Goal: Task Accomplishment & Management: Complete application form

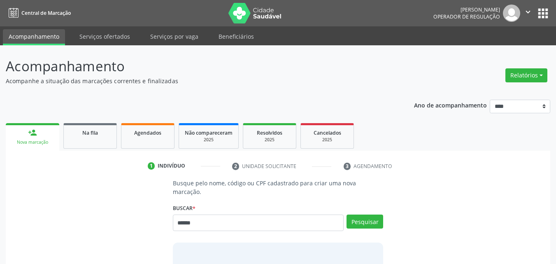
type input "******"
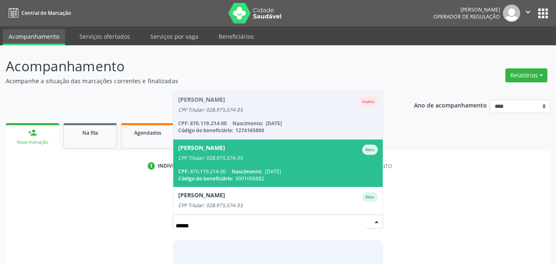
click at [323, 155] on div "CPF Titular: 028.975.574-35" at bounding box center [278, 158] width 200 height 7
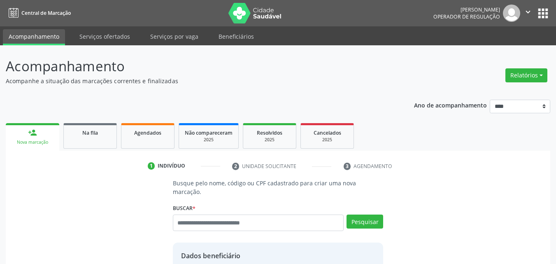
click at [493, 164] on ul "1 Indivíduo 2 Unidade solicitante 3 Agendamento" at bounding box center [278, 166] width 545 height 14
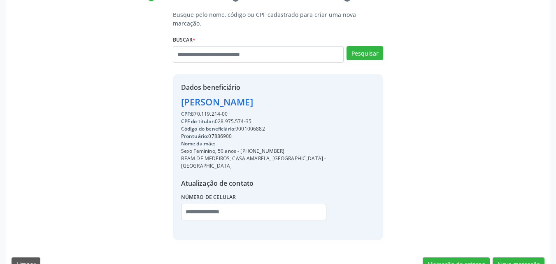
scroll to position [171, 0]
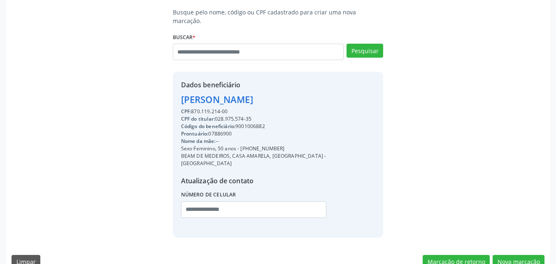
click at [265, 123] on div "Código do beneficiário: 9001006882" at bounding box center [278, 126] width 194 height 7
copy div "9001006882"
click at [515, 252] on div "Busque pelo nome, código ou CPF cadastrado para criar uma nova marcação. Buscar…" at bounding box center [278, 141] width 545 height 266
click at [512, 255] on button "Nova marcação" at bounding box center [519, 262] width 52 height 14
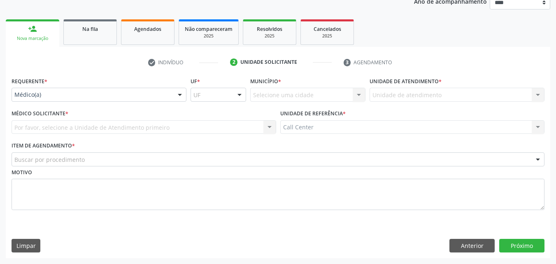
scroll to position [104, 0]
click at [44, 85] on label "Requerente *" at bounding box center [30, 81] width 36 height 13
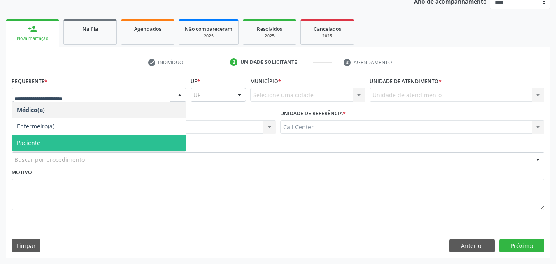
click at [48, 140] on span "Paciente" at bounding box center [99, 143] width 174 height 16
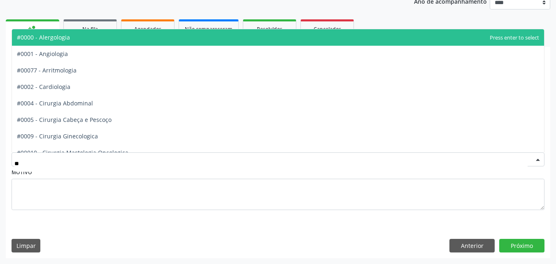
type input "***"
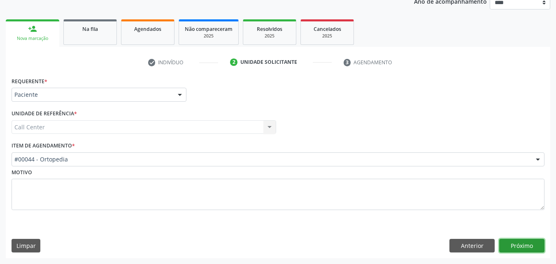
click at [516, 242] on button "Próximo" at bounding box center [522, 246] width 45 height 14
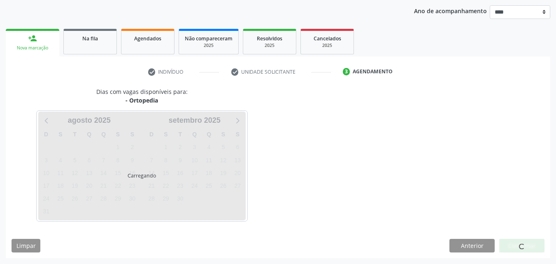
scroll to position [94, 0]
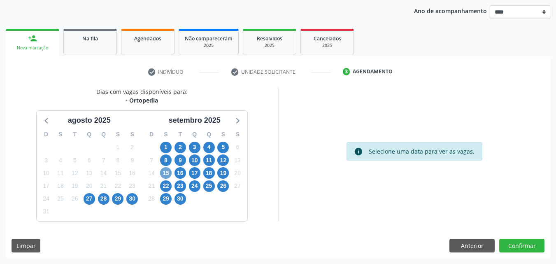
click at [163, 170] on span "15" at bounding box center [166, 173] width 12 height 12
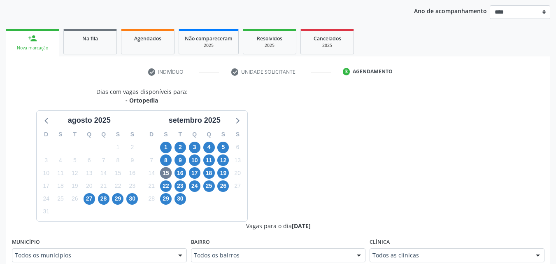
click at [275, 133] on div "Dias com vagas disponíveis para: - Ortopedia agosto 2025 D S T Q Q S S 27 28 29…" at bounding box center [142, 154] width 273 height 134
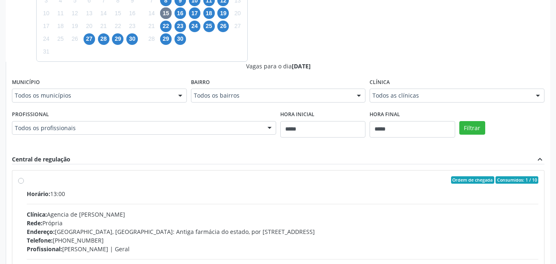
scroll to position [259, 0]
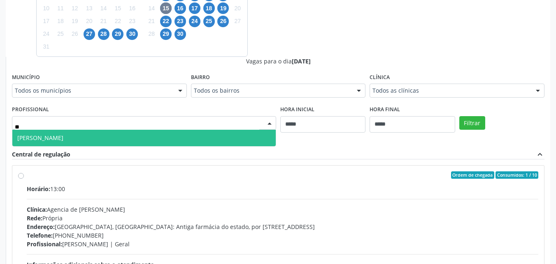
type input "***"
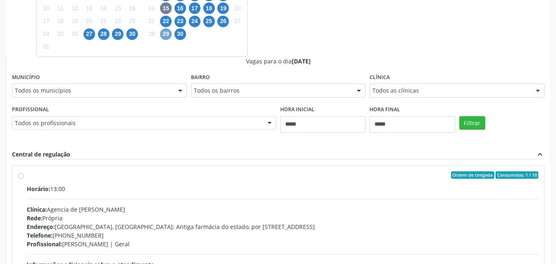
click at [166, 33] on span "29" at bounding box center [166, 34] width 12 height 12
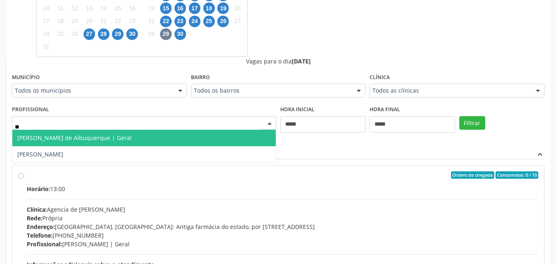
type input "***"
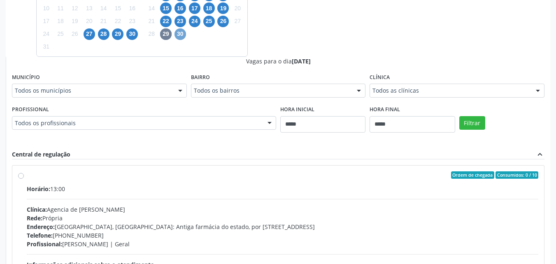
click at [176, 35] on span "30" at bounding box center [181, 34] width 12 height 12
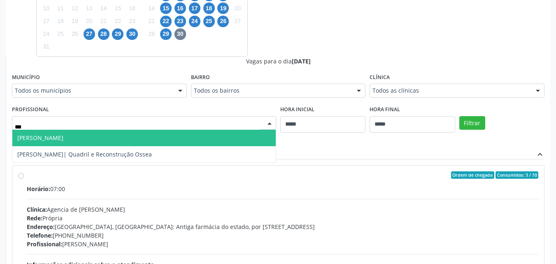
click at [169, 133] on span "Alex Luciano de Albuquerque Rocha - Quadril" at bounding box center [144, 138] width 264 height 16
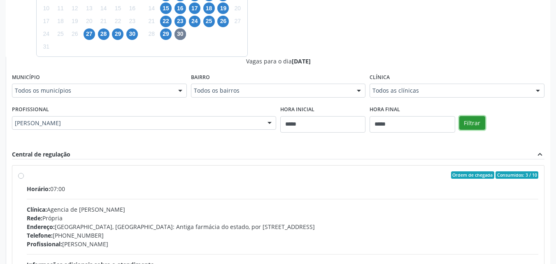
click at [467, 121] on button "Filtrar" at bounding box center [473, 123] width 26 height 14
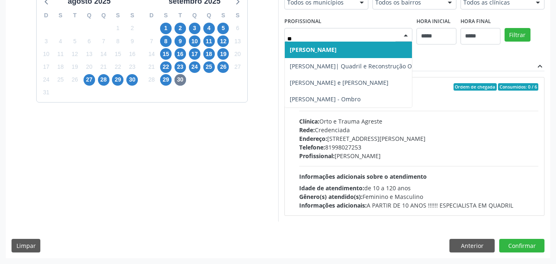
type input "***"
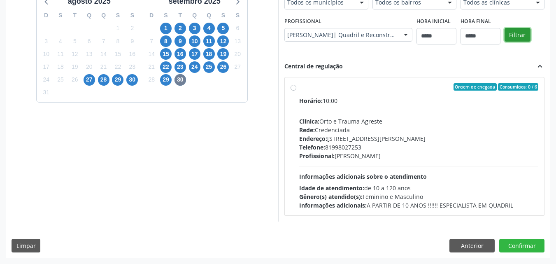
click at [516, 31] on button "Filtrar" at bounding box center [518, 35] width 26 height 14
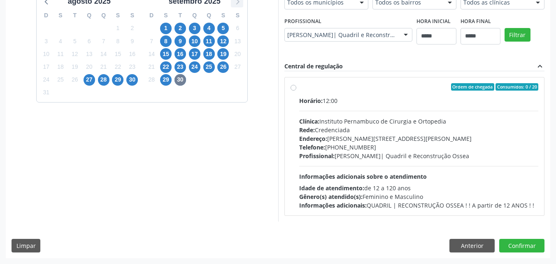
click at [235, 0] on icon at bounding box center [237, 1] width 11 height 11
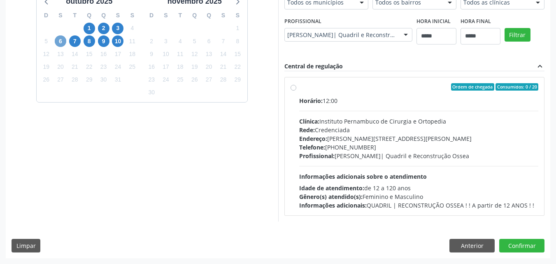
click at [64, 42] on span "6" at bounding box center [61, 41] width 12 height 12
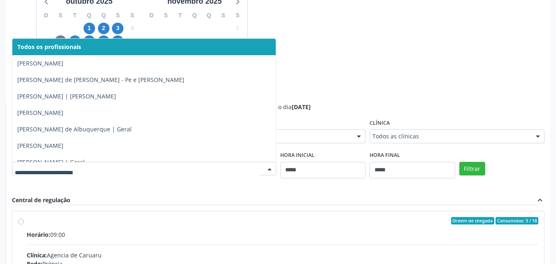
type input "*"
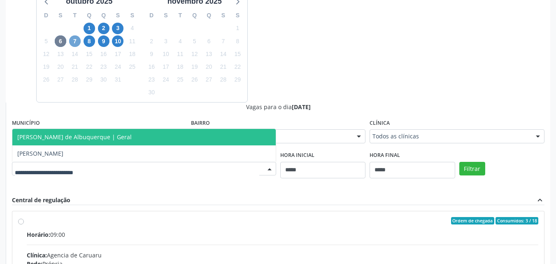
click at [74, 42] on span "7" at bounding box center [75, 41] width 12 height 12
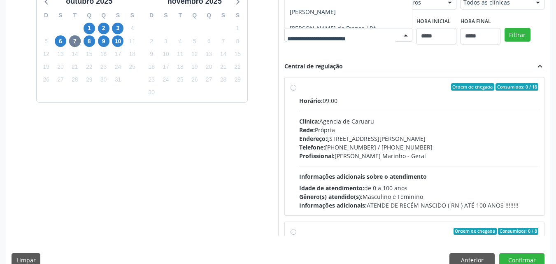
click at [285, 42] on div at bounding box center [349, 35] width 128 height 14
type input "*"
click at [93, 41] on div "Dias com vagas disponíveis para: - Ortopedia outubro 2025 D S T Q Q S S 28 29 3…" at bounding box center [278, 102] width 545 height 268
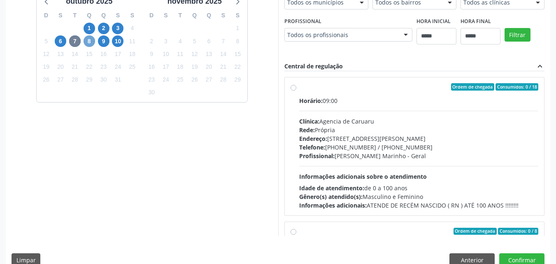
click at [93, 41] on span "8" at bounding box center [90, 41] width 12 height 12
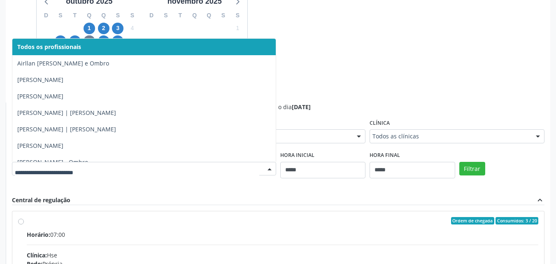
type input "*"
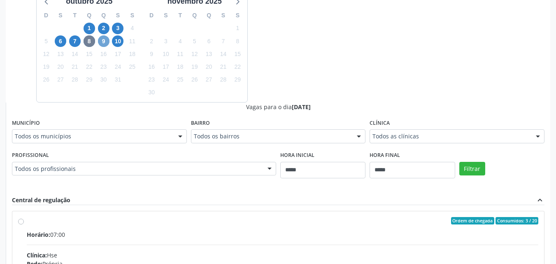
click at [105, 40] on div "Dias com vagas disponíveis para: - Ortopedia outubro 2025 D S T Q Q S S 28 29 3…" at bounding box center [278, 169] width 545 height 402
click at [105, 40] on span "9" at bounding box center [104, 41] width 12 height 12
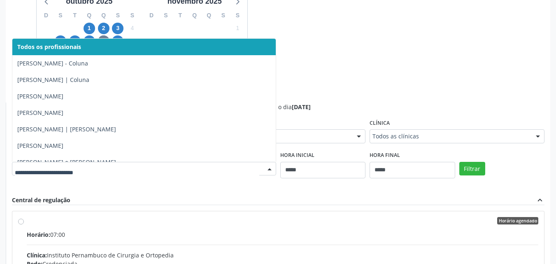
type input "*"
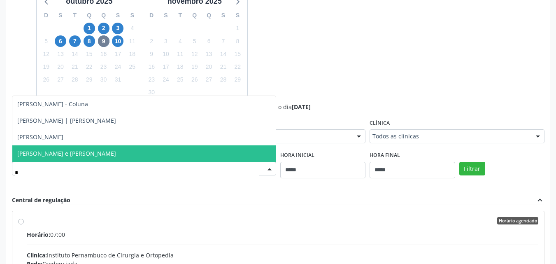
click at [148, 159] on span "Julio Correa de Araujo Koury - Quadril e Joelho" at bounding box center [144, 153] width 264 height 16
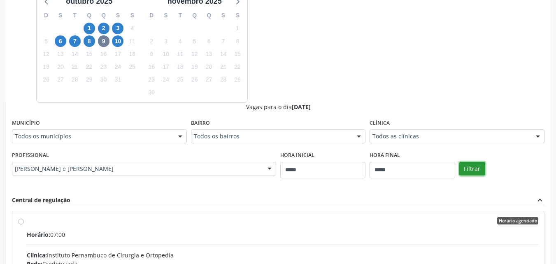
click at [472, 167] on button "Filtrar" at bounding box center [473, 169] width 26 height 14
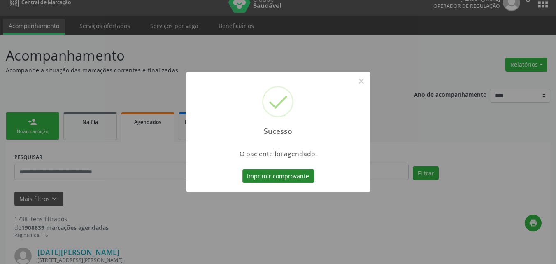
click at [299, 181] on button "Imprimir comprovante" at bounding box center [279, 176] width 72 height 14
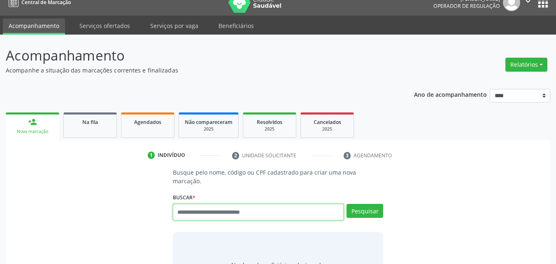
scroll to position [11, 0]
type input "******"
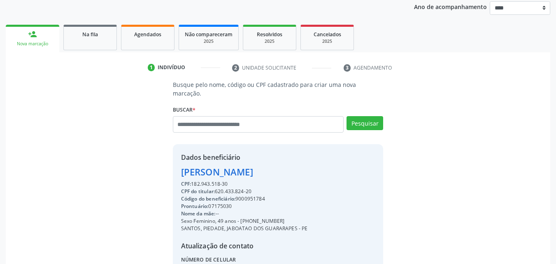
scroll to position [171, 0]
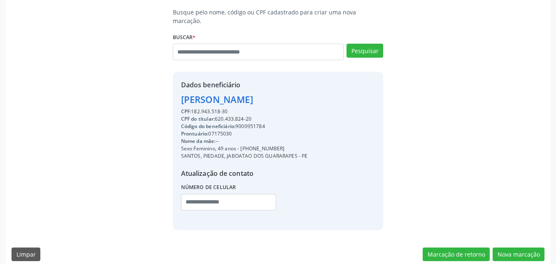
click at [256, 123] on div "Código do beneficiário: 9000951784" at bounding box center [244, 126] width 127 height 7
copy div "9000951784"
click at [512, 248] on button "Nova marcação" at bounding box center [519, 255] width 52 height 14
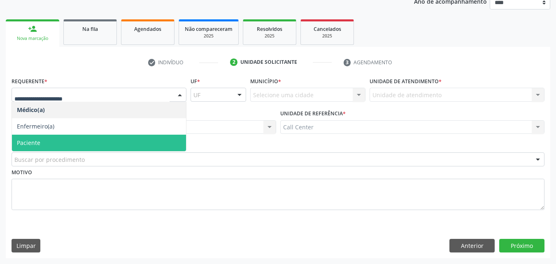
click at [146, 145] on span "Paciente" at bounding box center [99, 143] width 174 height 16
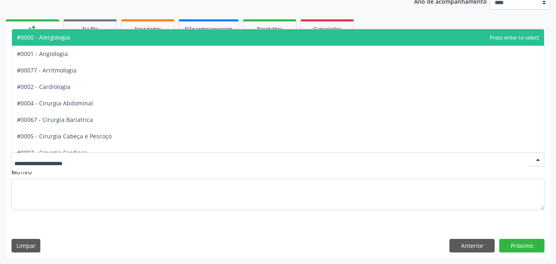
click at [145, 164] on div at bounding box center [278, 159] width 533 height 14
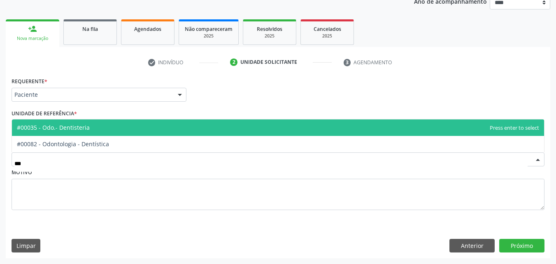
type input "****"
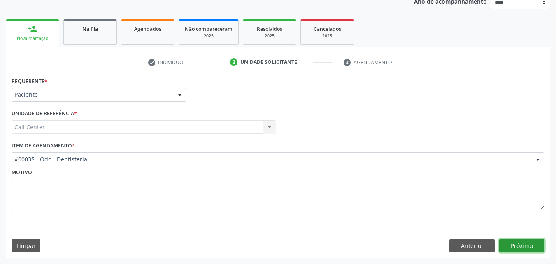
click at [522, 248] on button "Próximo" at bounding box center [522, 246] width 45 height 14
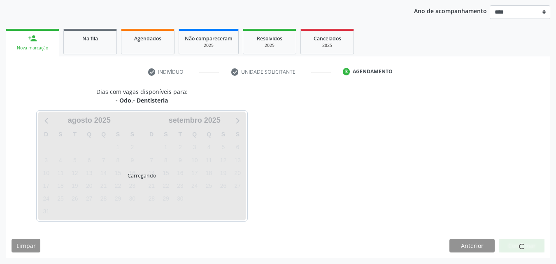
scroll to position [94, 0]
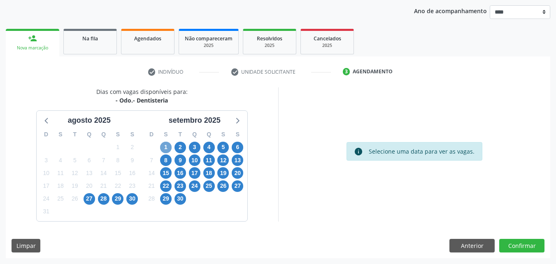
click at [166, 145] on span "1" at bounding box center [166, 148] width 12 height 12
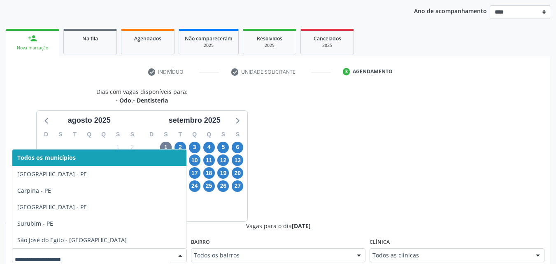
scroll to position [98, 0]
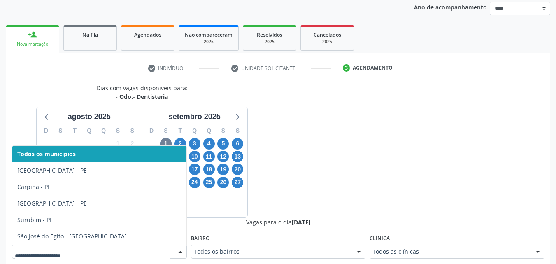
click at [179, 250] on div at bounding box center [180, 252] width 12 height 14
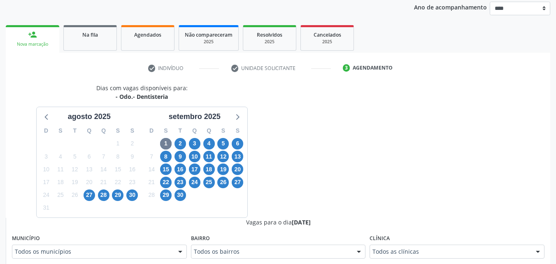
click at [253, 189] on div "Dias com vagas disponíveis para: - Odo.- Dentisteria agosto 2025 D S T Q Q S S …" at bounding box center [142, 151] width 273 height 134
click at [161, 199] on span "29" at bounding box center [166, 195] width 12 height 12
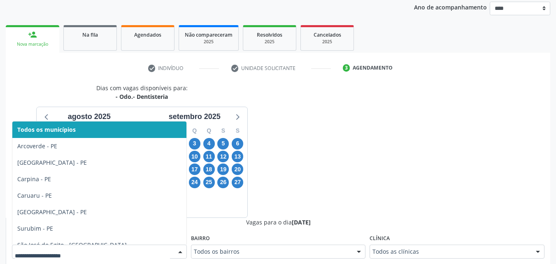
click at [165, 258] on div at bounding box center [99, 252] width 175 height 14
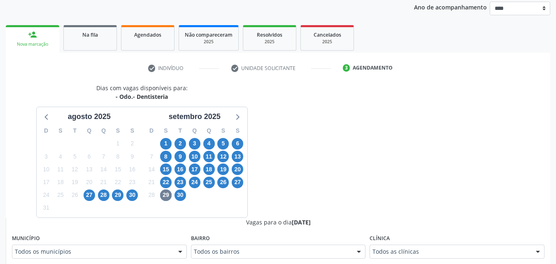
click at [219, 203] on div "10" at bounding box center [223, 207] width 14 height 13
click at [182, 182] on span "23" at bounding box center [181, 183] width 12 height 12
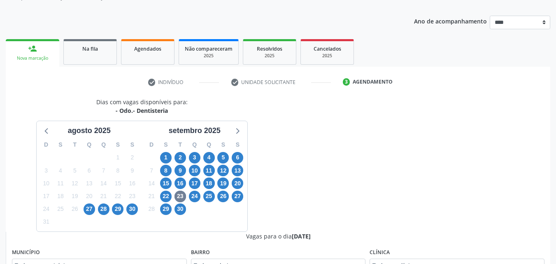
scroll to position [82, 0]
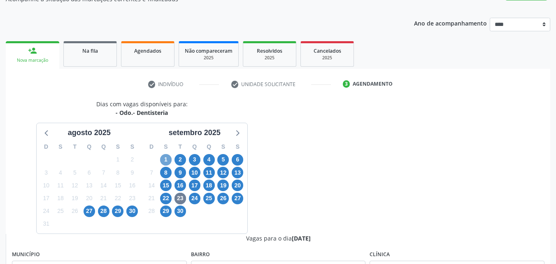
click at [164, 160] on span "1" at bounding box center [166, 160] width 12 height 12
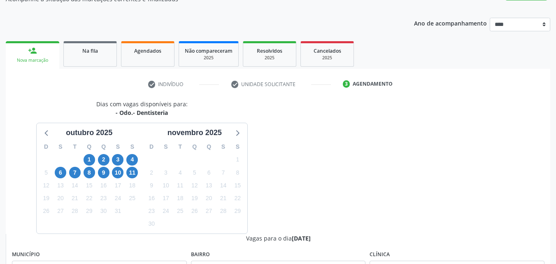
click at [56, 131] on div "outubro 2025" at bounding box center [89, 132] width 97 height 11
click at [49, 131] on icon at bounding box center [47, 132] width 11 height 11
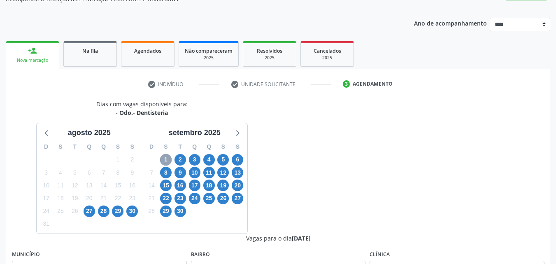
click at [168, 156] on span "1" at bounding box center [166, 160] width 12 height 12
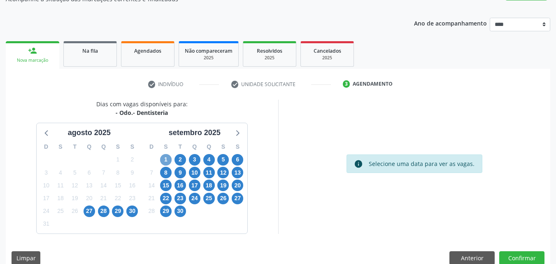
click at [161, 161] on span "1" at bounding box center [166, 160] width 12 height 12
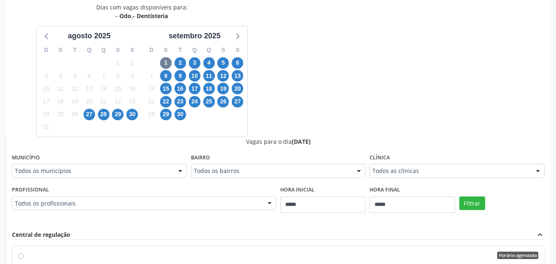
scroll to position [197, 0]
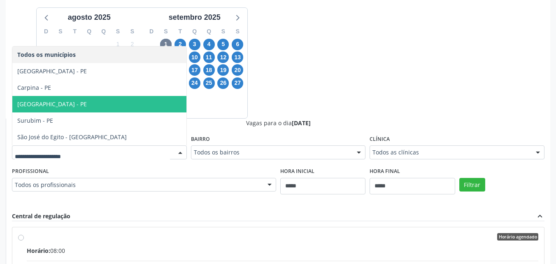
click at [134, 105] on span "Recife - PE" at bounding box center [99, 104] width 174 height 16
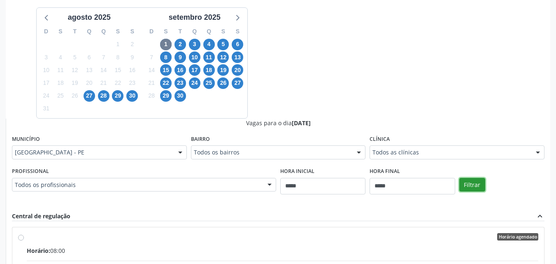
click at [477, 185] on button "Filtrar" at bounding box center [473, 185] width 26 height 14
click at [527, 194] on div "Filtrar" at bounding box center [502, 184] width 89 height 38
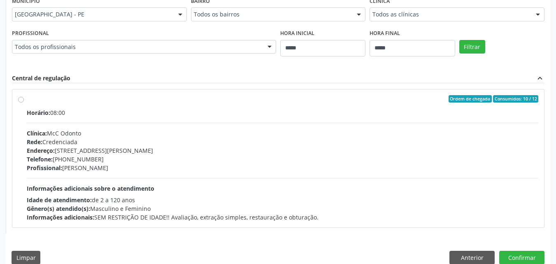
scroll to position [347, 0]
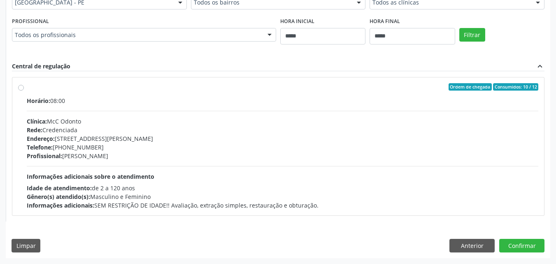
click at [527, 194] on div "Gênero(s) atendido(s): Masculino e Feminino" at bounding box center [283, 196] width 512 height 9
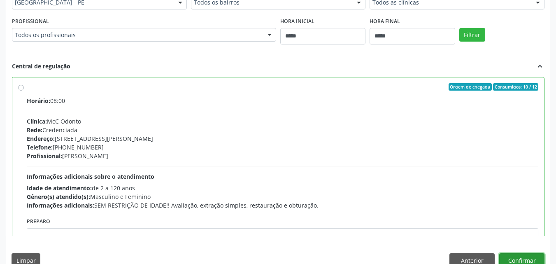
click at [533, 255] on button "Confirmar" at bounding box center [522, 260] width 45 height 14
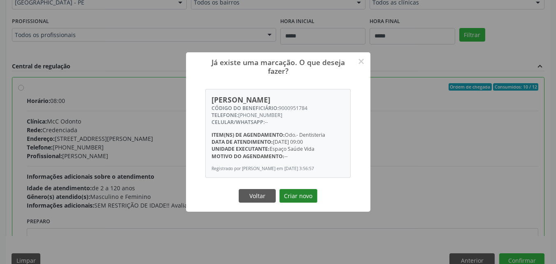
click at [304, 203] on button "Criar novo" at bounding box center [299, 196] width 38 height 14
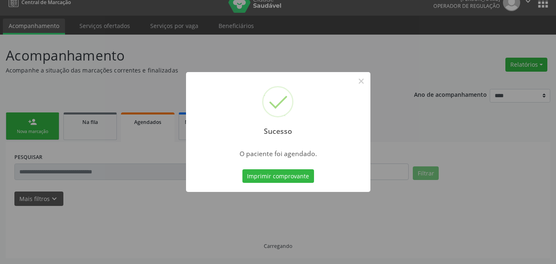
scroll to position [11, 0]
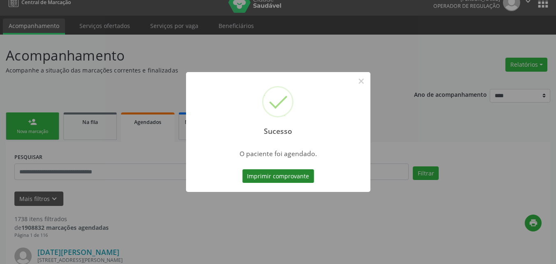
click at [280, 178] on button "Imprimir comprovante" at bounding box center [279, 176] width 72 height 14
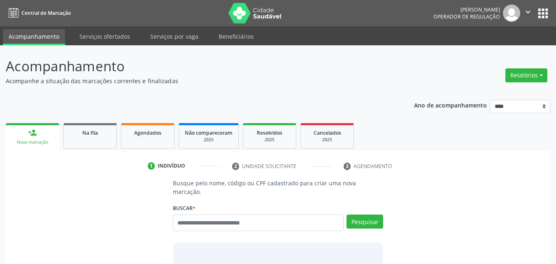
scroll to position [11, 0]
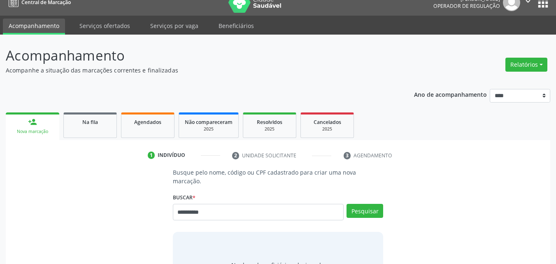
type input "**********"
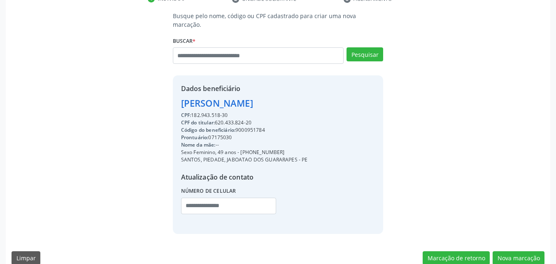
scroll to position [171, 0]
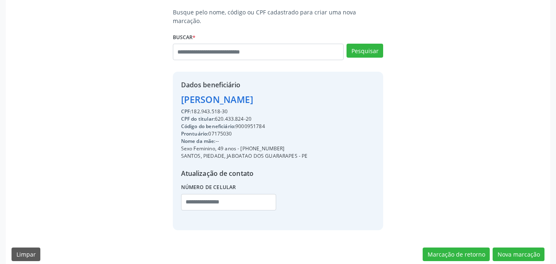
drag, startPoint x: 218, startPoint y: 109, endPoint x: 243, endPoint y: 109, distance: 24.7
click at [243, 115] on div "CPF do titular: 620.433.824-20" at bounding box center [244, 118] width 127 height 7
copy div "620.433.82"
paste input "**********"
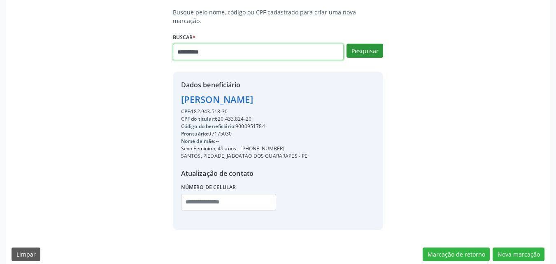
type input "**********"
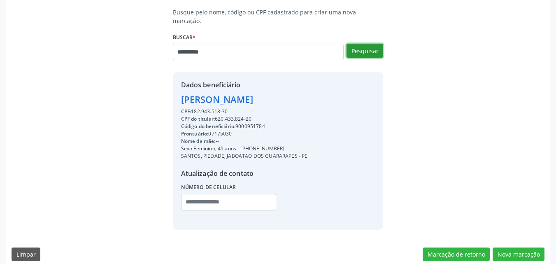
click at [362, 44] on button "Pesquisar" at bounding box center [365, 51] width 37 height 14
type input "**********"
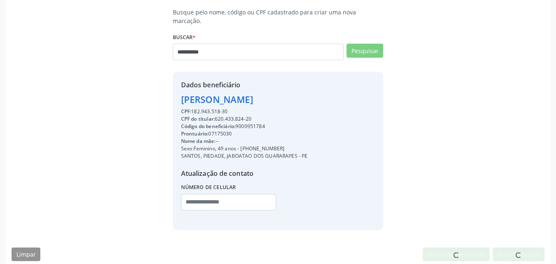
scroll to position [168, 0]
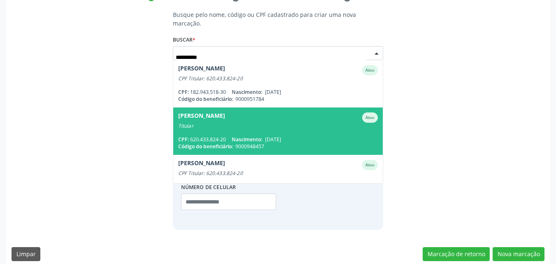
click at [257, 143] on span "9000948457" at bounding box center [250, 146] width 29 height 7
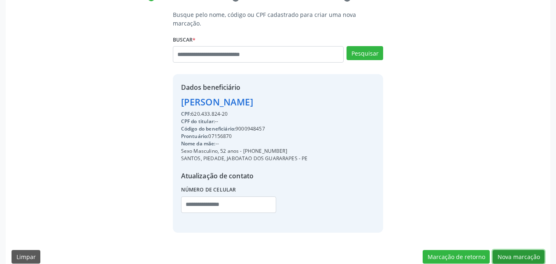
click at [512, 250] on button "Nova marcação" at bounding box center [519, 257] width 52 height 14
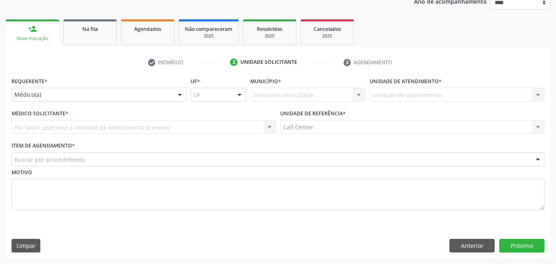
scroll to position [104, 0]
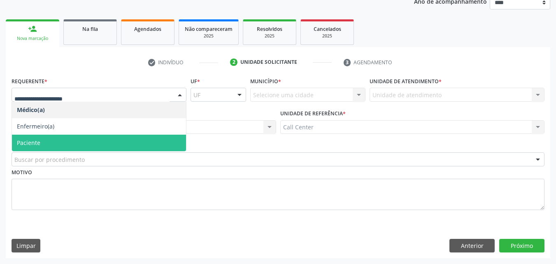
click at [62, 140] on span "Paciente" at bounding box center [99, 143] width 174 height 16
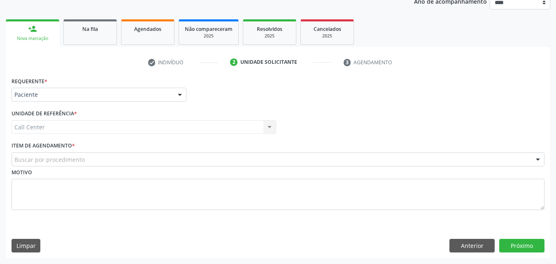
click at [65, 155] on div "Buscar por procedimento" at bounding box center [278, 159] width 533 height 14
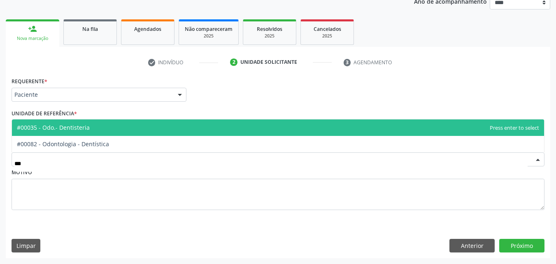
type input "****"
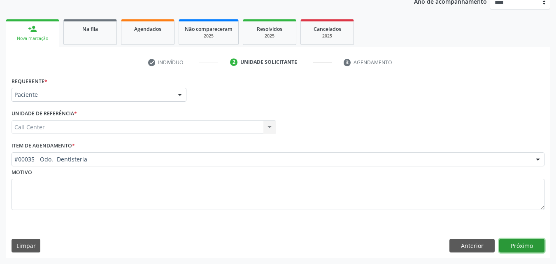
click at [515, 239] on button "Próximo" at bounding box center [522, 246] width 45 height 14
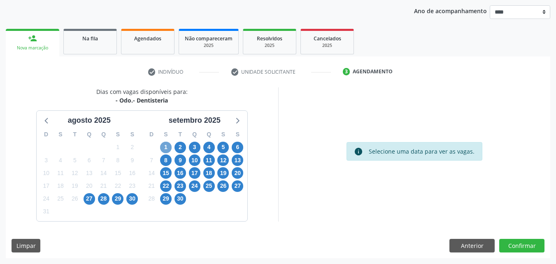
click at [168, 142] on span "1" at bounding box center [166, 148] width 12 height 12
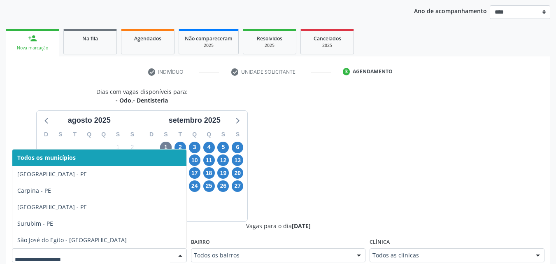
scroll to position [98, 0]
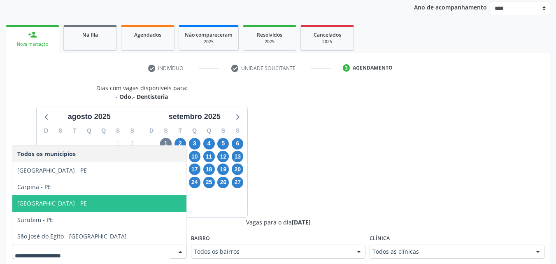
click at [151, 208] on span "Recife - PE" at bounding box center [99, 203] width 174 height 16
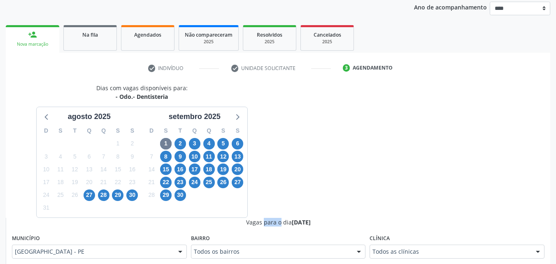
click at [151, 208] on div "5" at bounding box center [152, 207] width 14 height 13
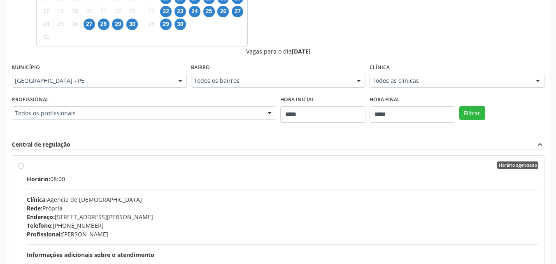
scroll to position [279, 0]
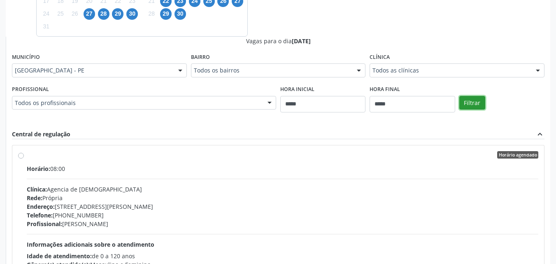
click at [474, 96] on button "Filtrar" at bounding box center [473, 103] width 26 height 14
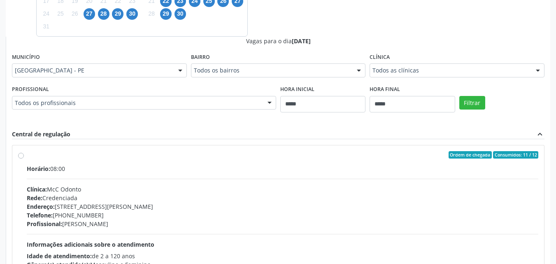
click at [427, 182] on div "Horário: 08:00 Clínica: McC Odonto Rede: Credenciada Endereço: Rua Antonio Cura…" at bounding box center [283, 220] width 512 height 113
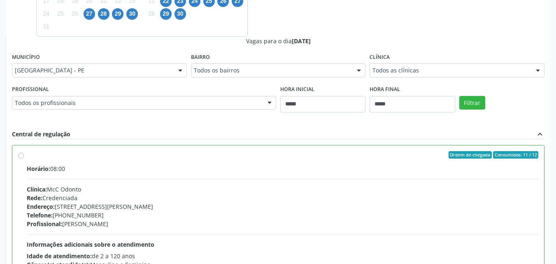
click at [510, 107] on div "Filtrar" at bounding box center [502, 102] width 89 height 38
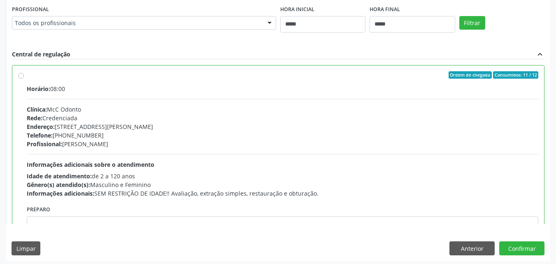
scroll to position [362, 0]
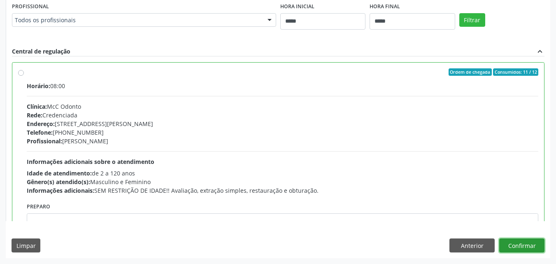
click at [528, 241] on button "Confirmar" at bounding box center [522, 245] width 45 height 14
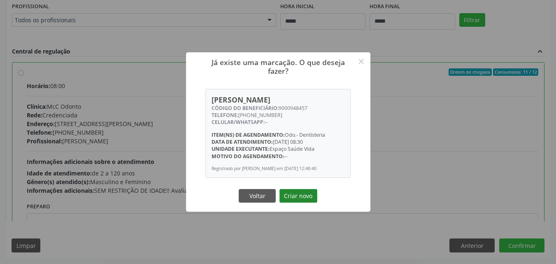
click at [294, 199] on button "Criar novo" at bounding box center [299, 196] width 38 height 14
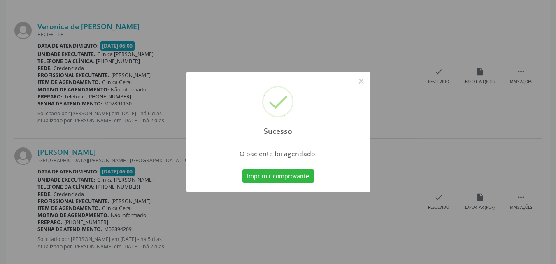
scroll to position [11, 0]
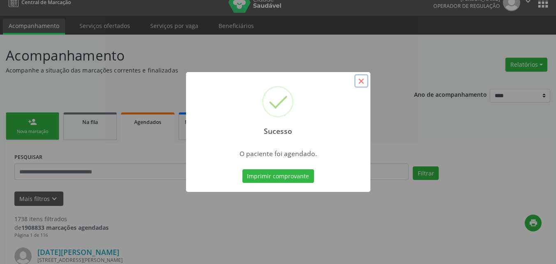
click at [360, 83] on button "×" at bounding box center [362, 81] width 14 height 14
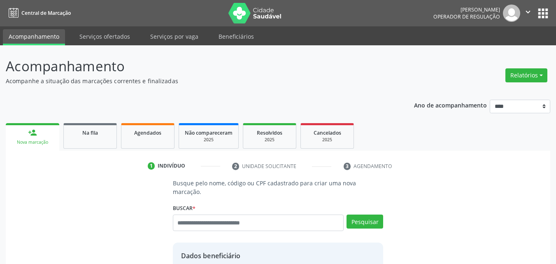
scroll to position [171, 0]
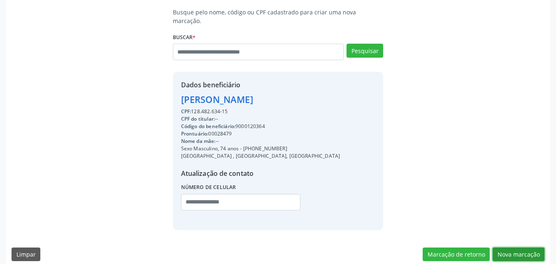
click at [508, 248] on button "Nova marcação" at bounding box center [519, 255] width 52 height 14
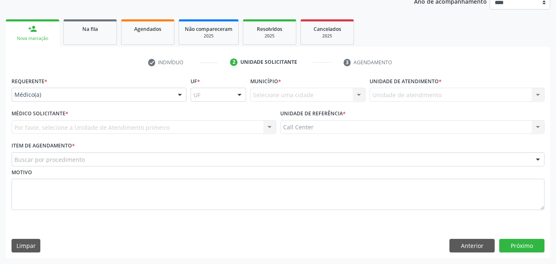
click at [131, 90] on div "Médico(a)" at bounding box center [99, 95] width 175 height 14
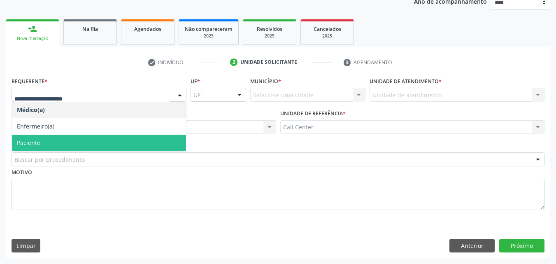
click at [132, 139] on span "Paciente" at bounding box center [99, 143] width 174 height 16
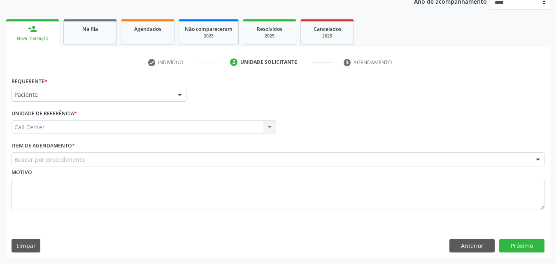
click at [142, 156] on div "Buscar por procedimento" at bounding box center [278, 159] width 533 height 14
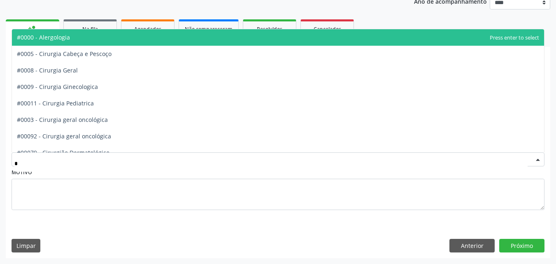
type input "**"
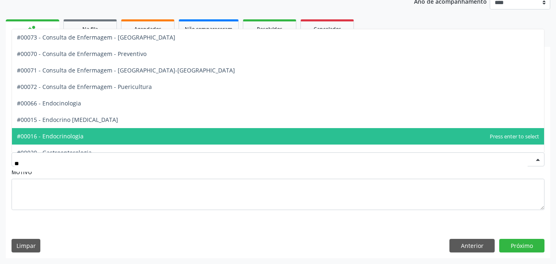
click at [151, 131] on span "#00016 - Endocrinologia" at bounding box center [278, 136] width 533 height 16
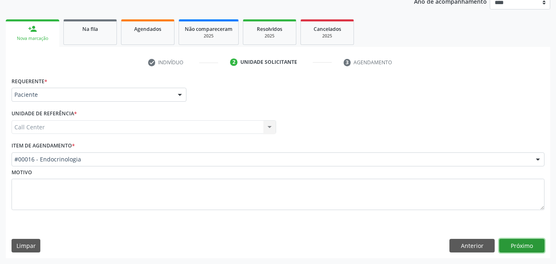
click at [521, 244] on button "Próximo" at bounding box center [522, 246] width 45 height 14
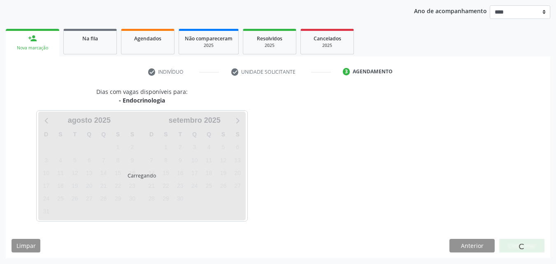
scroll to position [94, 0]
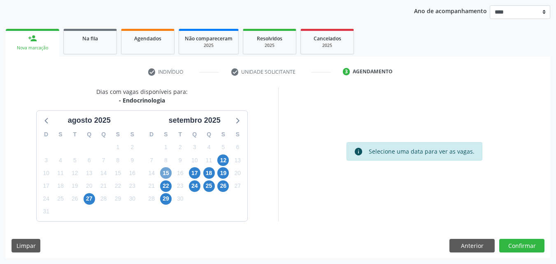
click at [164, 168] on span "15" at bounding box center [166, 173] width 12 height 12
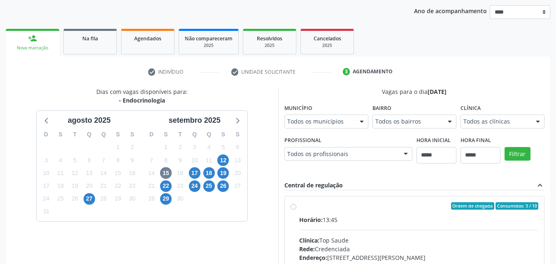
click at [362, 100] on div "Vagas para o dia 15/09/2025 Município Todos os municípios Todos os municípios C…" at bounding box center [415, 213] width 261 height 253
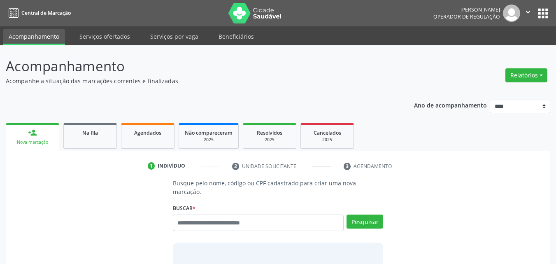
scroll to position [11, 0]
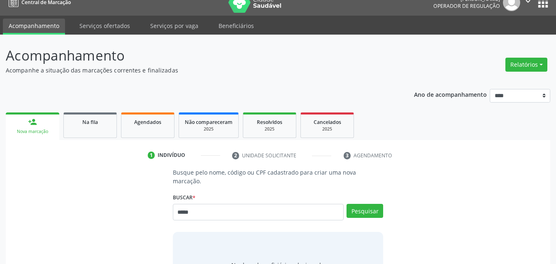
type input "*****"
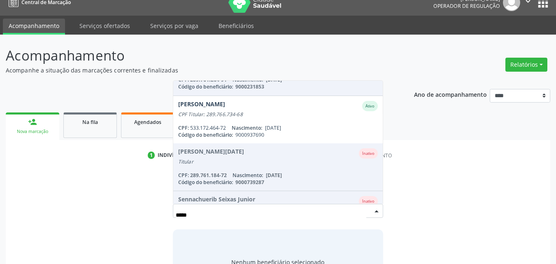
scroll to position [182, 0]
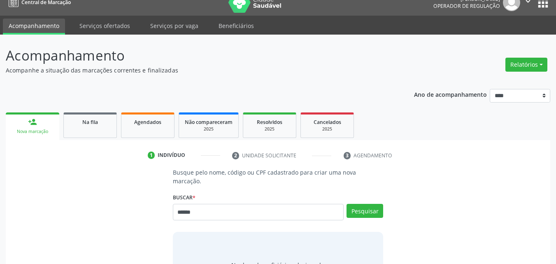
type input "******"
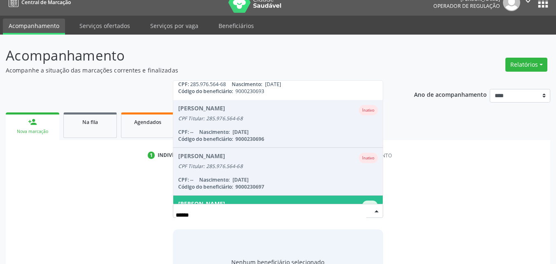
scroll to position [0, 0]
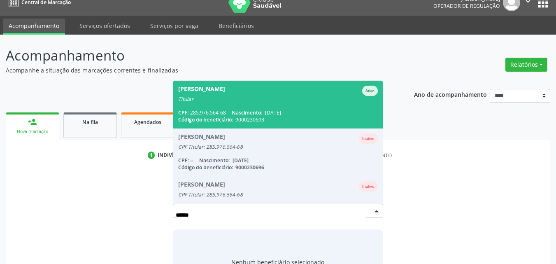
click at [305, 97] on span "Adoniram Batista de Melo Ativo Titular CPF: 285.976.564-68 Nascimento: 18/06/19…" at bounding box center [278, 104] width 210 height 47
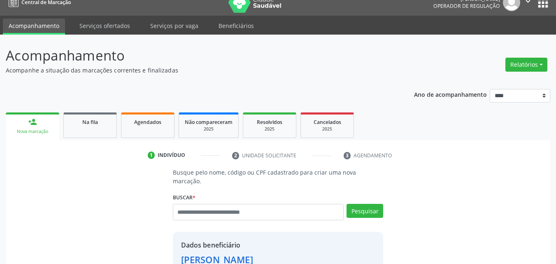
click at [429, 157] on ul "1 Indivíduo 2 Unidade solicitante 3 Agendamento" at bounding box center [278, 156] width 545 height 14
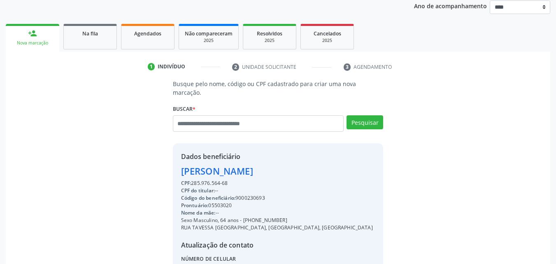
scroll to position [171, 0]
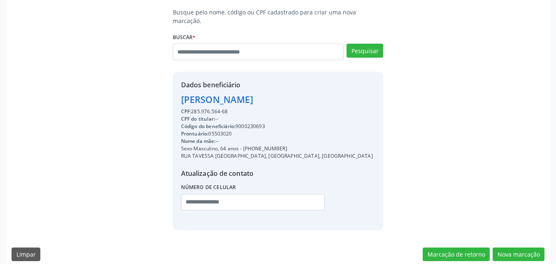
drag, startPoint x: 193, startPoint y: 100, endPoint x: 217, endPoint y: 101, distance: 24.3
click at [217, 108] on div "CPF: 285.976.564-68" at bounding box center [277, 111] width 192 height 7
copy div "285.976.56"
click at [215, 196] on input "text" at bounding box center [253, 202] width 144 height 16
click at [512, 248] on button "Nova marcação" at bounding box center [519, 255] width 52 height 14
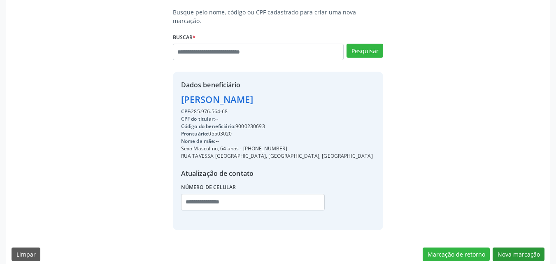
scroll to position [104, 0]
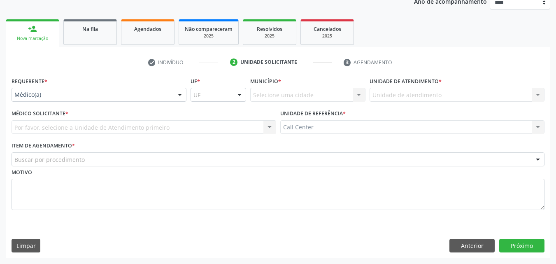
click at [175, 91] on div at bounding box center [180, 95] width 12 height 14
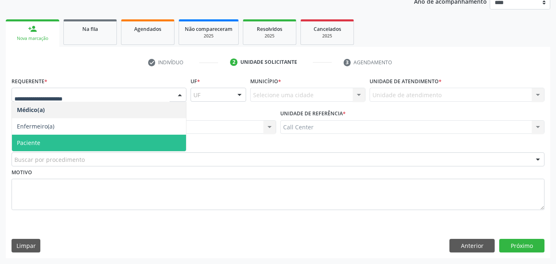
click at [165, 138] on span "Paciente" at bounding box center [99, 143] width 174 height 16
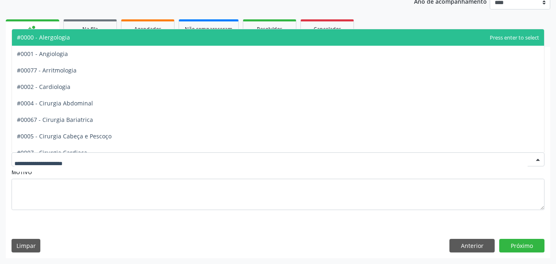
click at [168, 153] on div at bounding box center [278, 159] width 533 height 14
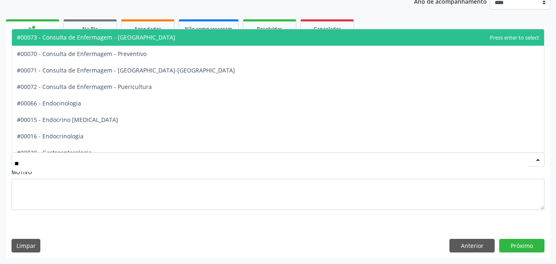
type input "***"
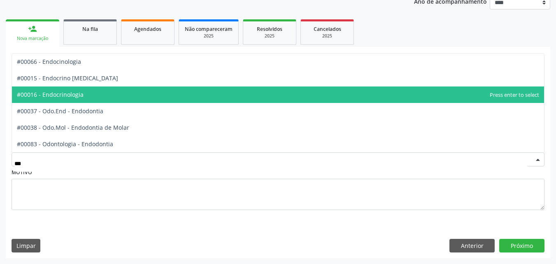
click at [196, 90] on span "#00016 - Endocrinologia" at bounding box center [278, 94] width 533 height 16
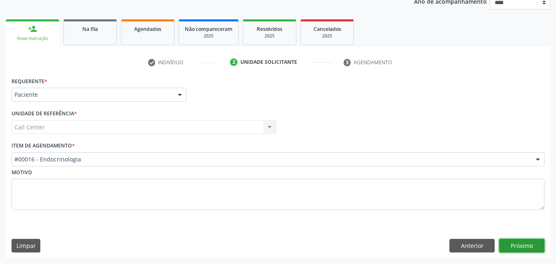
click at [525, 252] on button "Próximo" at bounding box center [522, 246] width 45 height 14
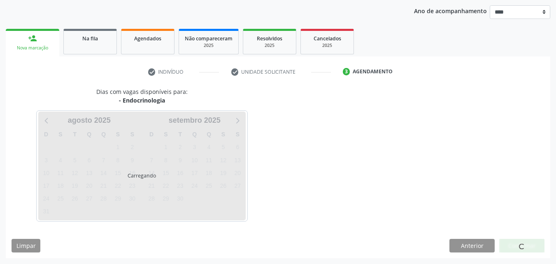
scroll to position [94, 0]
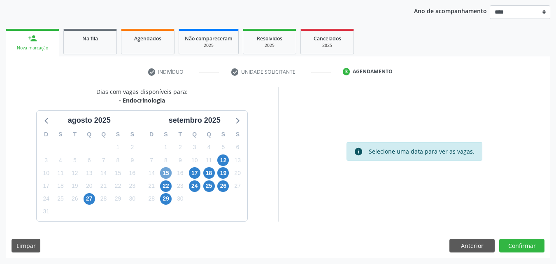
click at [169, 171] on span "15" at bounding box center [166, 173] width 12 height 12
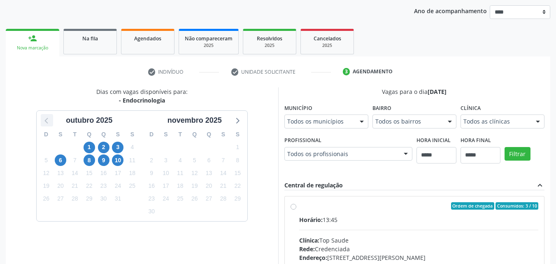
click at [50, 122] on icon at bounding box center [47, 120] width 11 height 11
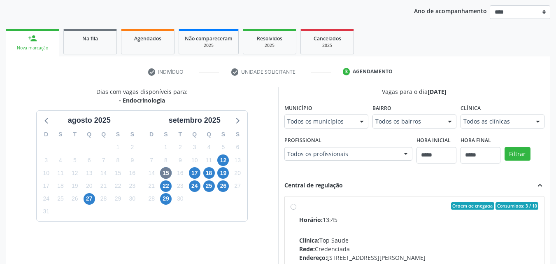
click at [301, 175] on div "Vagas para o dia 15/09/2025 Município Todos os municípios Todos os municípios C…" at bounding box center [415, 213] width 261 height 253
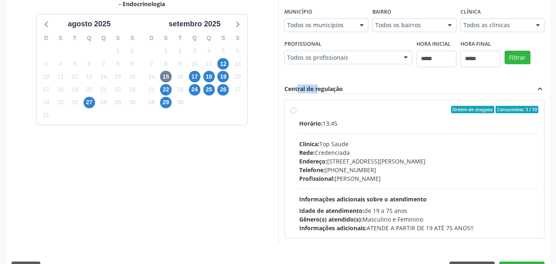
scroll to position [213, 0]
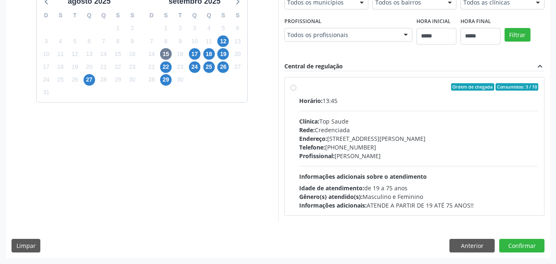
click at [431, 162] on div "Horário: 13:45 Clínica: Top Saude Rede: Credenciada Endereço: Av Historiador Pe…" at bounding box center [419, 152] width 240 height 113
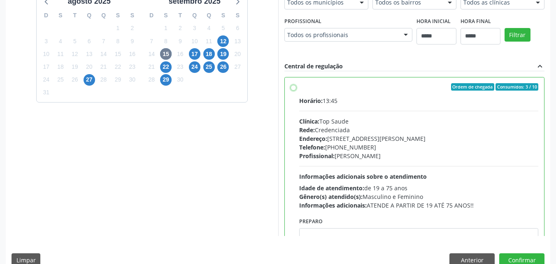
scroll to position [362, 0]
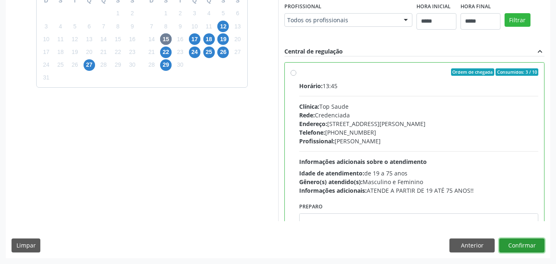
click at [521, 238] on button "Confirmar" at bounding box center [522, 245] width 45 height 14
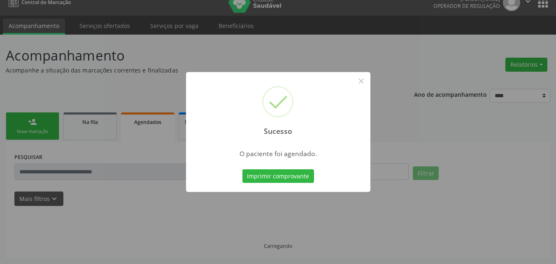
scroll to position [11, 0]
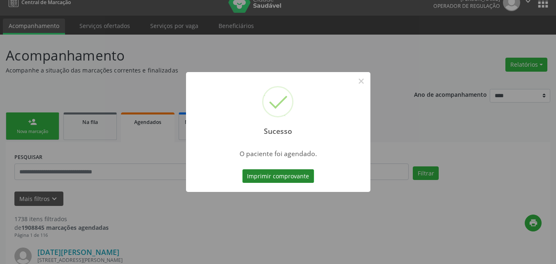
click at [277, 175] on button "Imprimir comprovante" at bounding box center [279, 176] width 72 height 14
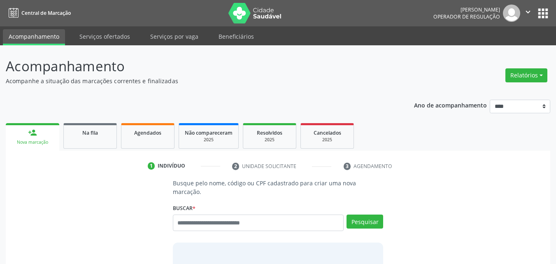
scroll to position [11, 0]
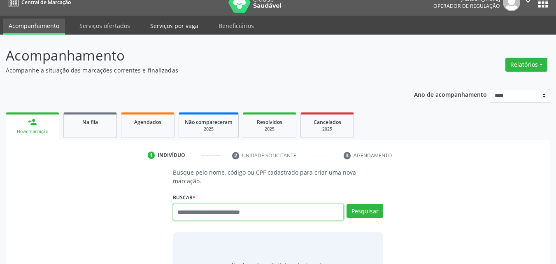
paste input "**********"
type input "**********"
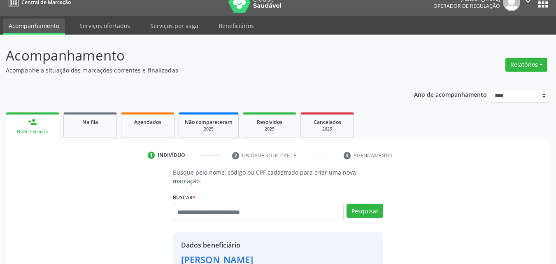
scroll to position [0, 0]
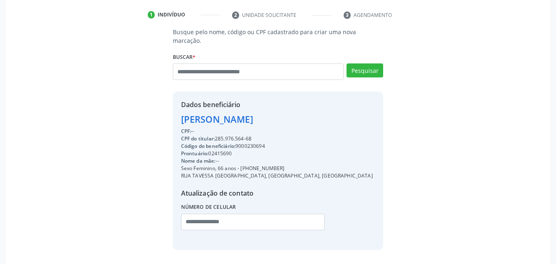
scroll to position [171, 0]
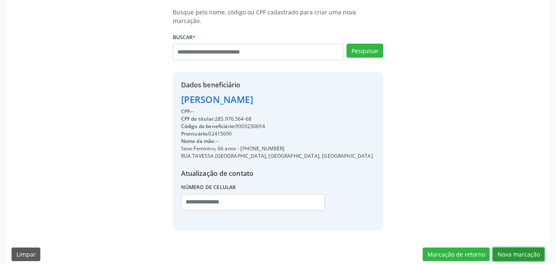
click at [511, 248] on button "Nova marcação" at bounding box center [519, 255] width 52 height 14
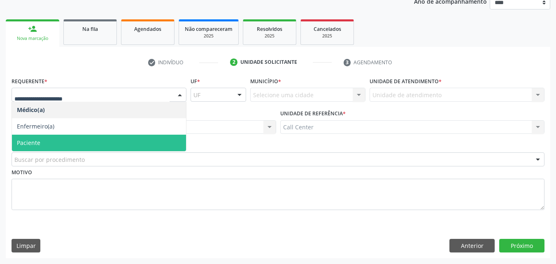
click at [64, 138] on span "Paciente" at bounding box center [99, 143] width 174 height 16
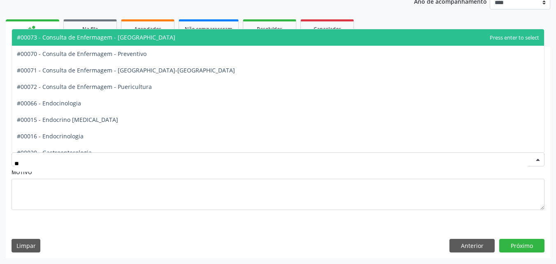
type input "***"
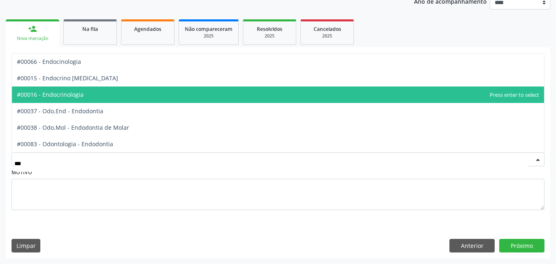
click at [119, 93] on span "#00016 - Endocrinologia" at bounding box center [278, 94] width 533 height 16
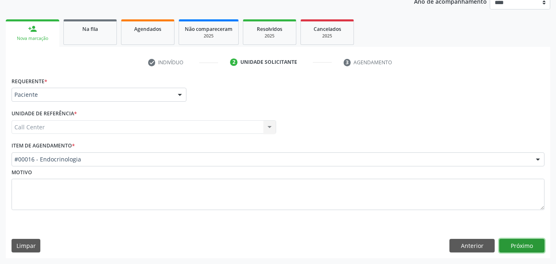
click at [512, 243] on button "Próximo" at bounding box center [522, 246] width 45 height 14
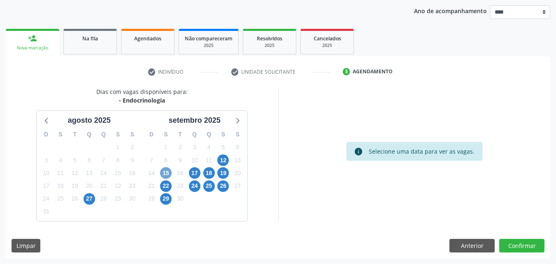
click at [166, 169] on span "15" at bounding box center [166, 173] width 12 height 12
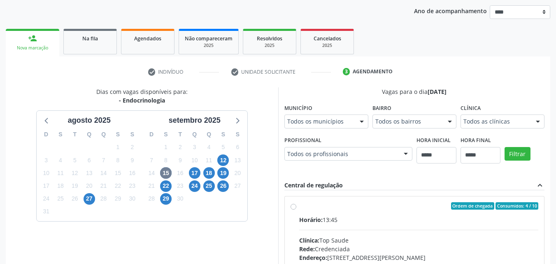
click at [285, 164] on fieldset "Profissional Todos os profissionais Todos os profissionais Isis Conte Nenhum re…" at bounding box center [349, 150] width 128 height 32
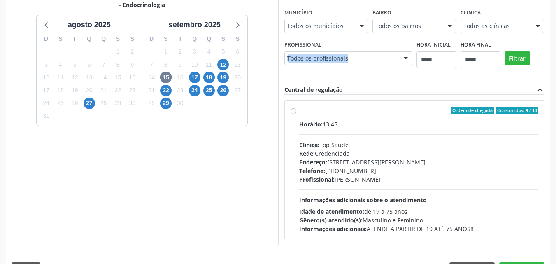
scroll to position [213, 0]
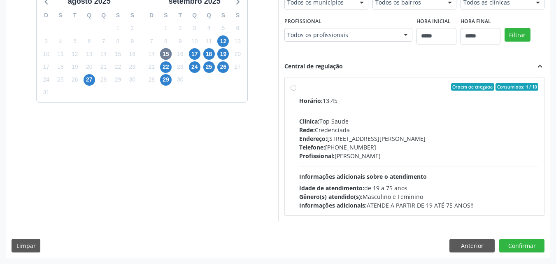
click at [369, 147] on div "Telefone: (81) 3518-3094" at bounding box center [419, 147] width 240 height 9
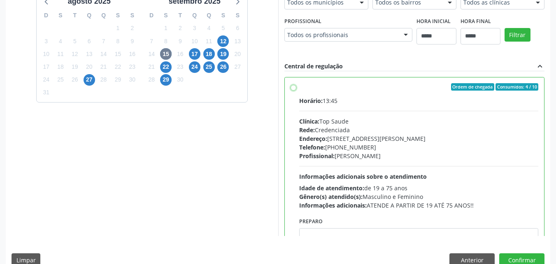
scroll to position [362, 0]
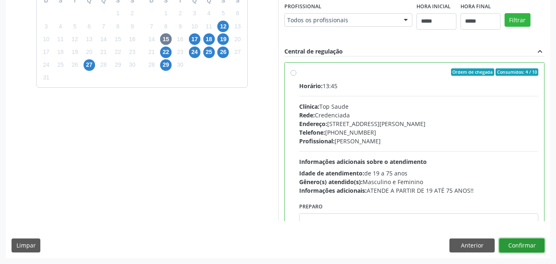
click at [534, 242] on button "Confirmar" at bounding box center [522, 245] width 45 height 14
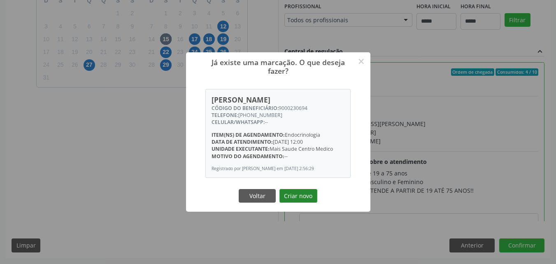
click at [301, 197] on button "Criar novo" at bounding box center [299, 196] width 38 height 14
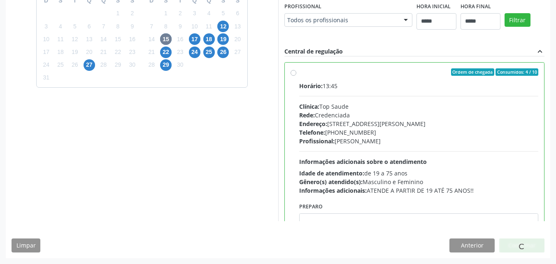
scroll to position [11, 0]
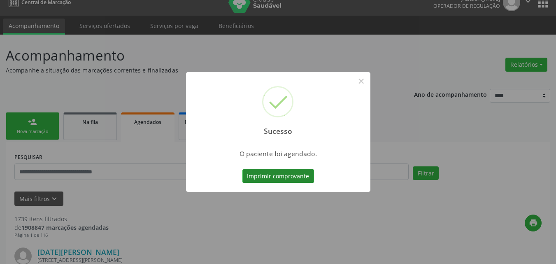
click at [289, 181] on button "Imprimir comprovante" at bounding box center [279, 176] width 72 height 14
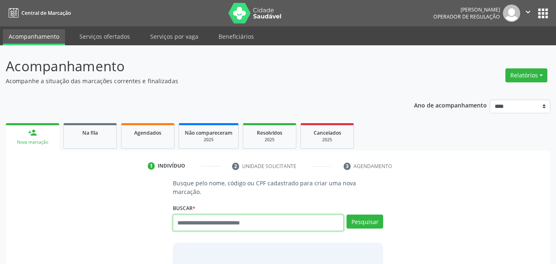
scroll to position [11, 0]
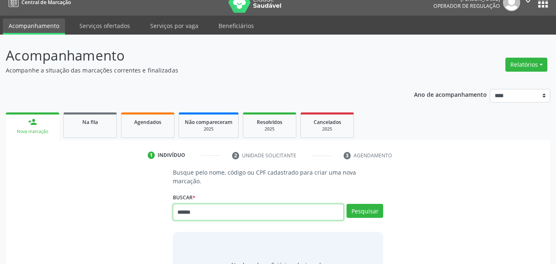
type input "******"
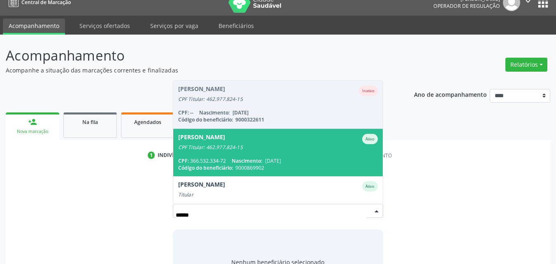
click at [328, 134] on div "[PERSON_NAME]" at bounding box center [278, 139] width 200 height 10
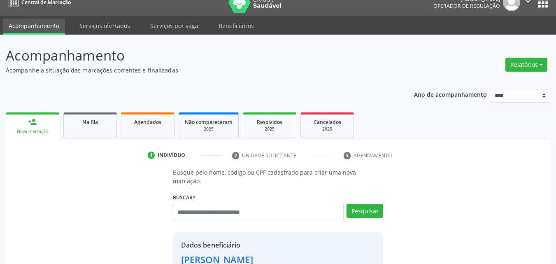
click at [258, 191] on div "Buscar * Jose Edilson Bezerra da Silva Angelo Rafael Rodrigues Bezerra da Silva…" at bounding box center [278, 208] width 211 height 35
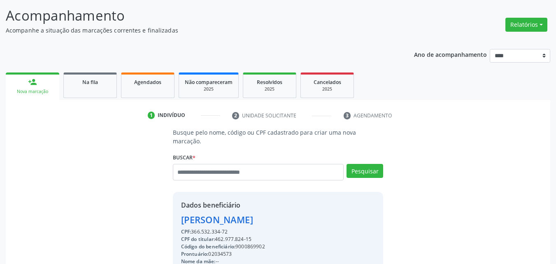
scroll to position [77, 0]
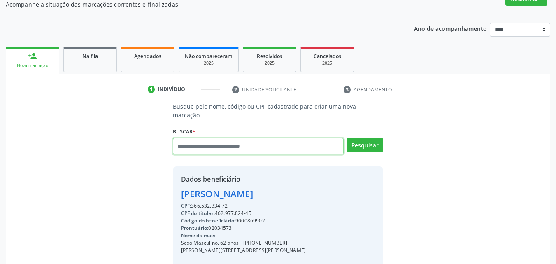
click at [220, 138] on input "text" at bounding box center [258, 146] width 171 height 16
type input "******"
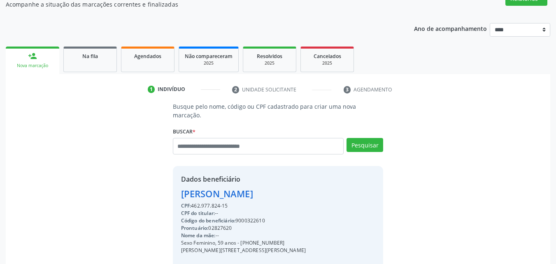
click at [53, 165] on div "Busque pelo nome, código ou CPF cadastrado para criar uma nova marcação. Buscar…" at bounding box center [278, 213] width 533 height 222
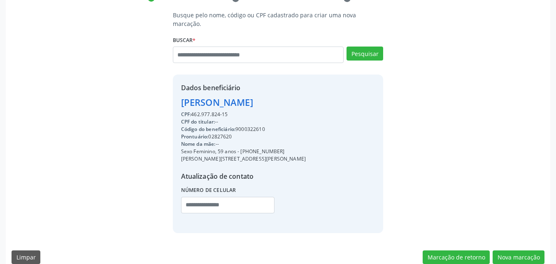
scroll to position [178, 0]
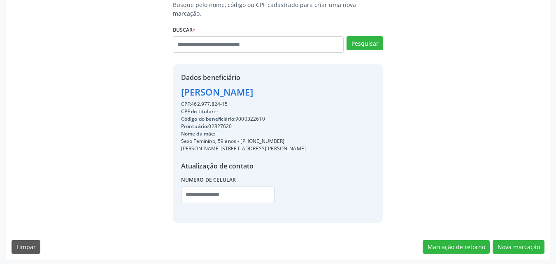
click at [257, 115] on div "Código do beneficiário: 9000322610" at bounding box center [243, 118] width 125 height 7
copy div "9000322610"
click at [517, 242] on button "Nova marcação" at bounding box center [519, 247] width 52 height 14
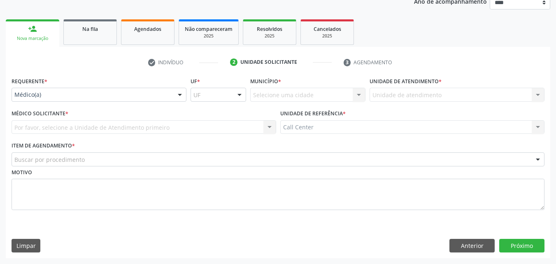
scroll to position [104, 0]
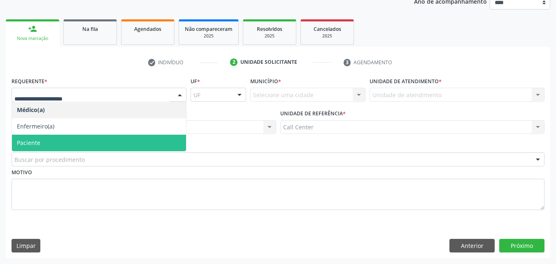
click at [148, 137] on span "Paciente" at bounding box center [99, 143] width 174 height 16
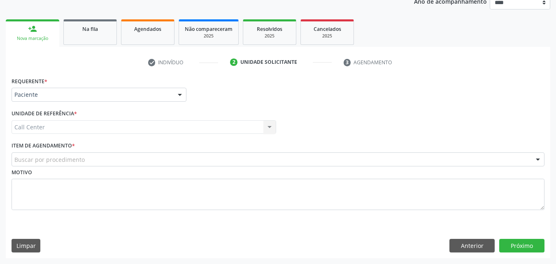
click at [151, 154] on div "Buscar por procedimento" at bounding box center [278, 159] width 533 height 14
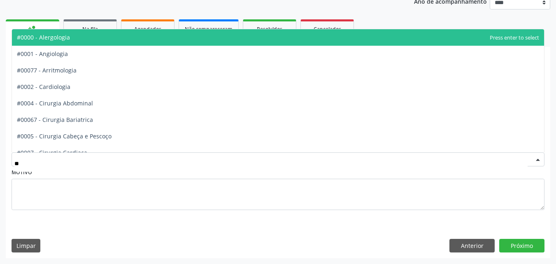
type input "***"
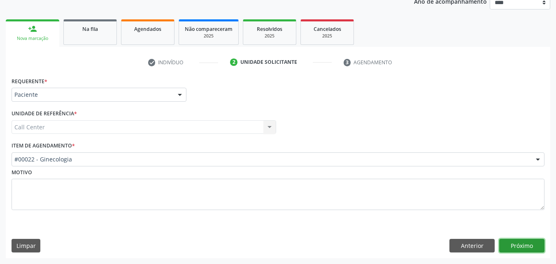
click at [514, 240] on button "Próximo" at bounding box center [522, 246] width 45 height 14
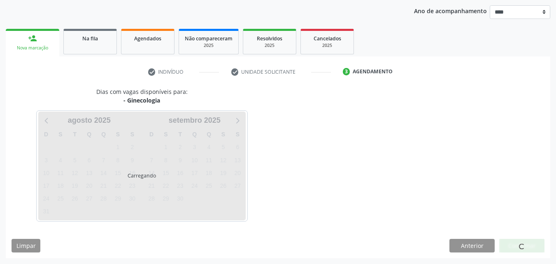
scroll to position [94, 0]
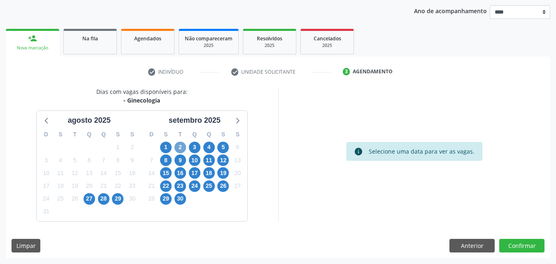
click at [184, 144] on span "2" at bounding box center [181, 148] width 12 height 12
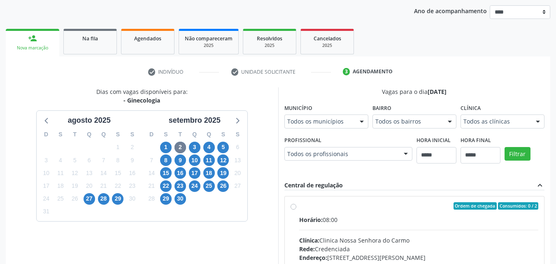
click at [362, 145] on div "Profissional Todos os profissionais Todos os profissionais Geraldo Bezerra Vito…" at bounding box center [349, 147] width 128 height 26
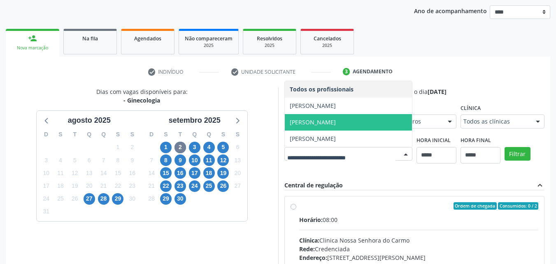
click at [336, 119] on span "Vitor Estenio Alves Cordeiro" at bounding box center [313, 122] width 46 height 8
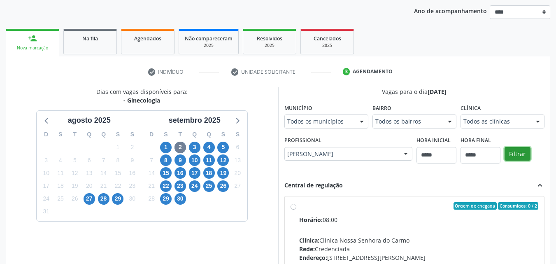
click at [522, 152] on button "Filtrar" at bounding box center [518, 154] width 26 height 14
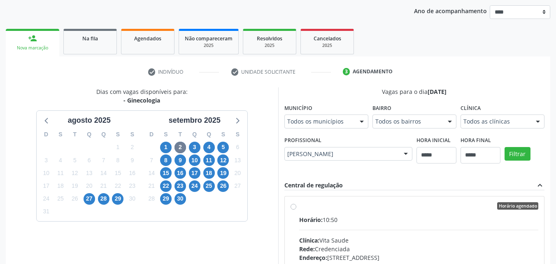
click at [461, 178] on div "Vagas para o dia 02/09/2025 Município Todos os municípios Todos os municípios R…" at bounding box center [415, 221] width 261 height 268
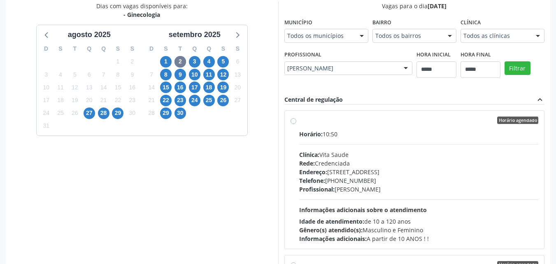
scroll to position [228, 0]
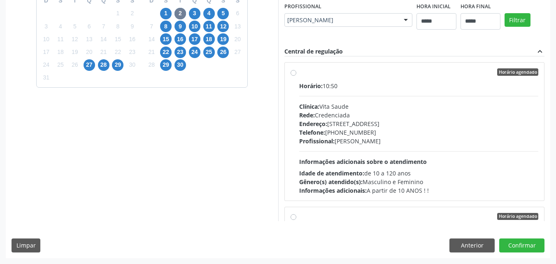
click at [433, 134] on div "Telefone: (81) 3040-1719" at bounding box center [419, 132] width 240 height 9
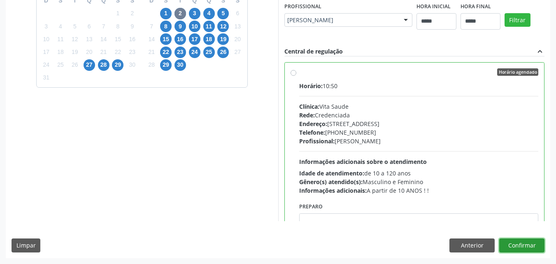
click at [533, 249] on button "Confirmar" at bounding box center [522, 245] width 45 height 14
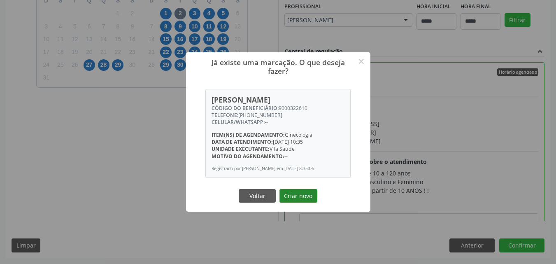
click at [313, 196] on button "Criar novo" at bounding box center [299, 196] width 38 height 14
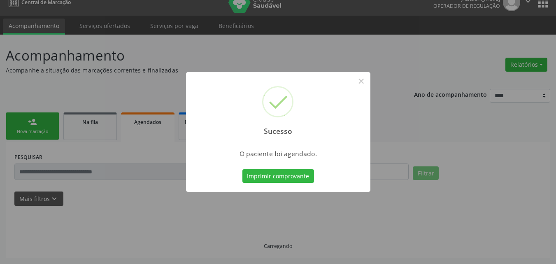
scroll to position [11, 0]
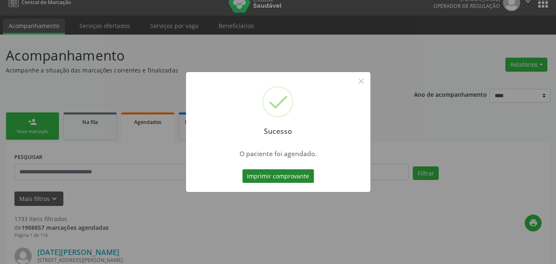
click at [293, 180] on button "Imprimir comprovante" at bounding box center [279, 176] width 72 height 14
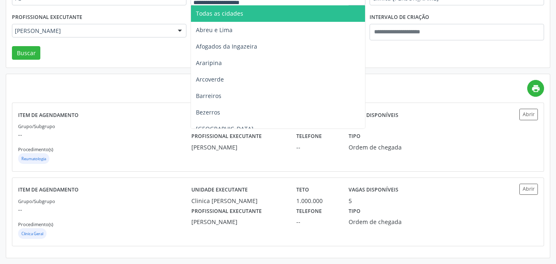
scroll to position [115, 0]
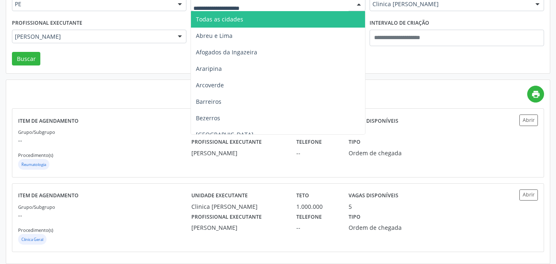
click at [279, 4] on div at bounding box center [278, 4] width 175 height 14
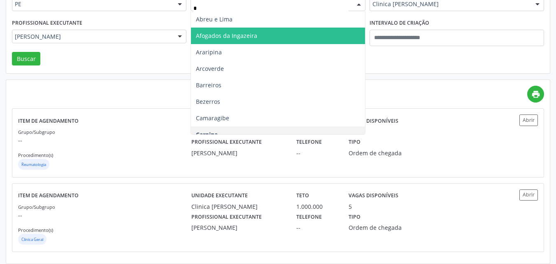
type input "**"
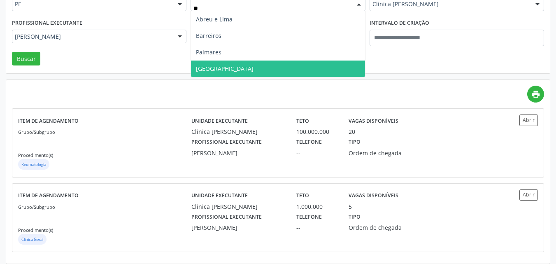
click at [325, 63] on span "[GEOGRAPHIC_DATA]" at bounding box center [278, 69] width 174 height 16
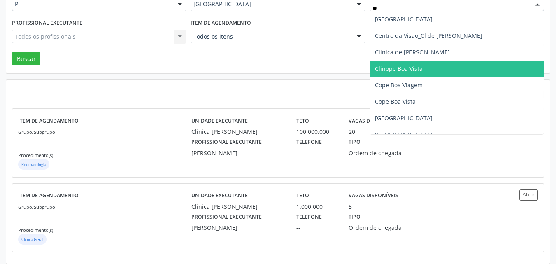
type input "***"
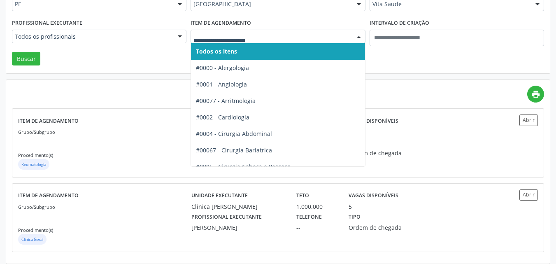
click at [192, 35] on div at bounding box center [278, 37] width 175 height 14
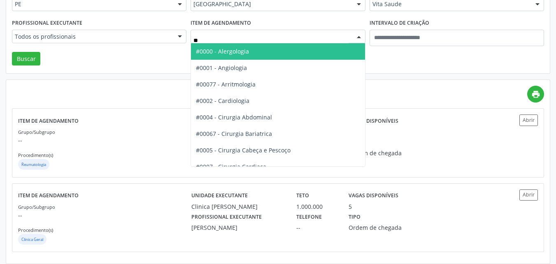
type input "***"
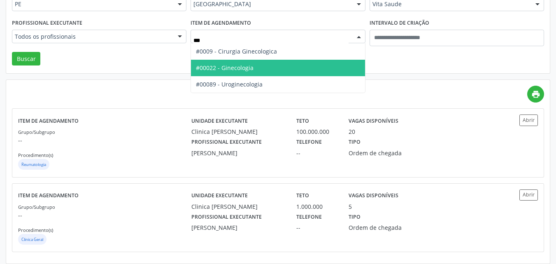
click at [208, 65] on span "#00022 - Ginecologia" at bounding box center [225, 68] width 58 height 8
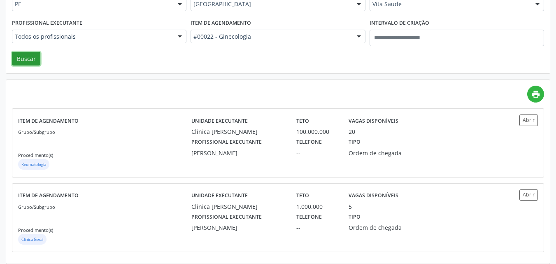
click at [17, 54] on button "Buscar" at bounding box center [26, 59] width 28 height 14
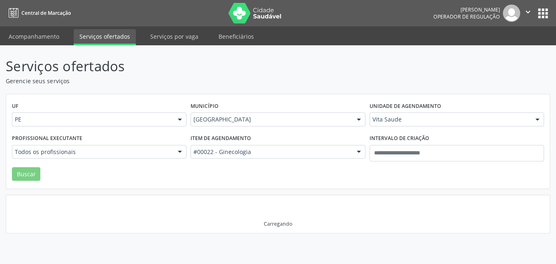
scroll to position [0, 0]
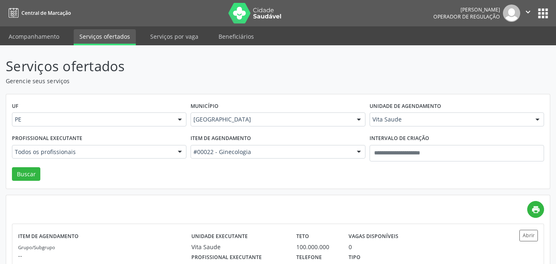
click at [299, 204] on div "print" at bounding box center [278, 209] width 533 height 17
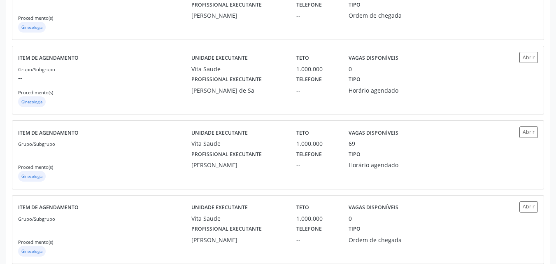
scroll to position [329, 0]
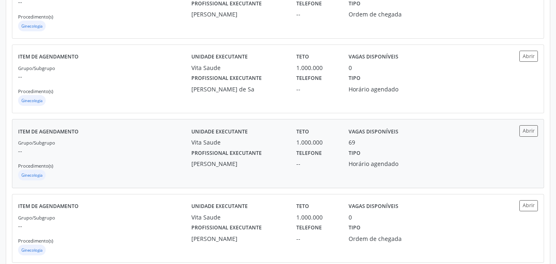
click at [413, 154] on div "Tipo Horário agendado" at bounding box center [382, 157] width 79 height 21
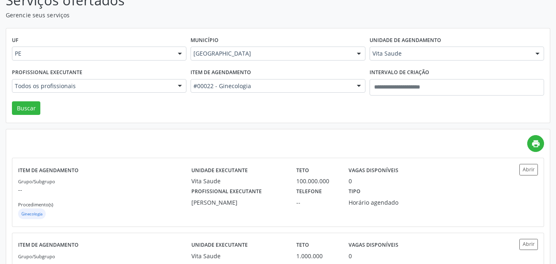
scroll to position [49, 0]
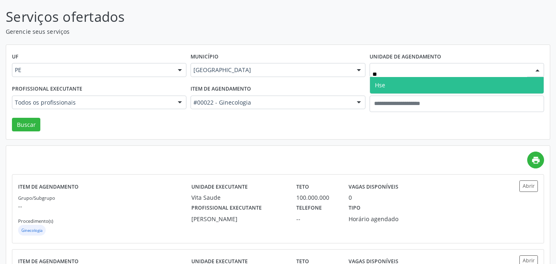
type input "***"
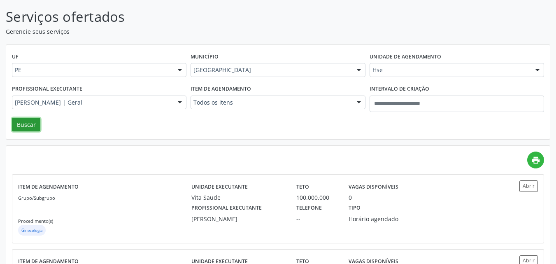
click at [26, 131] on button "Buscar" at bounding box center [26, 125] width 28 height 14
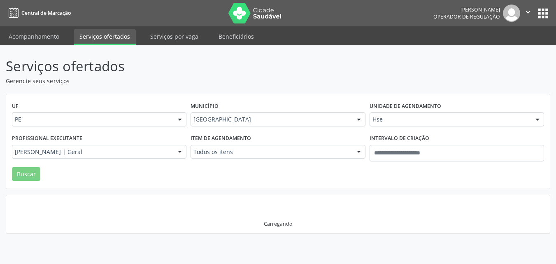
scroll to position [0, 0]
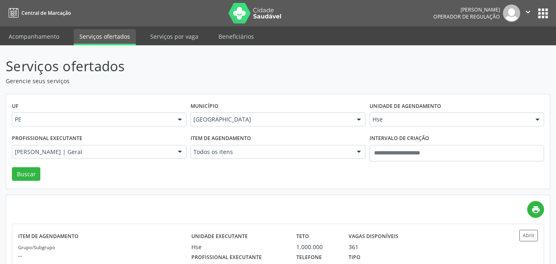
click at [346, 203] on div "print" at bounding box center [278, 209] width 533 height 17
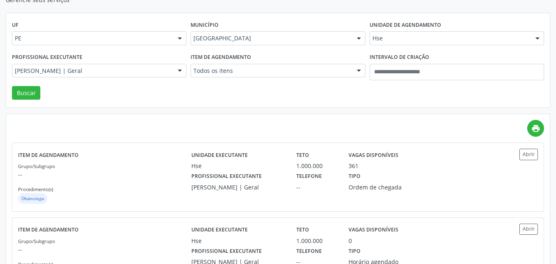
scroll to position [82, 0]
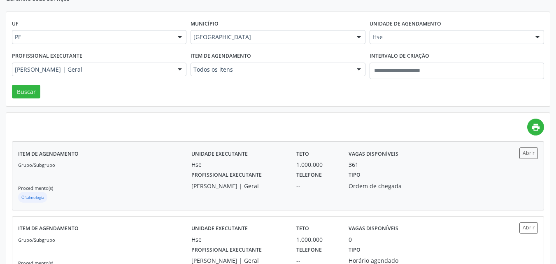
click at [336, 170] on div "Telefone --" at bounding box center [317, 179] width 52 height 21
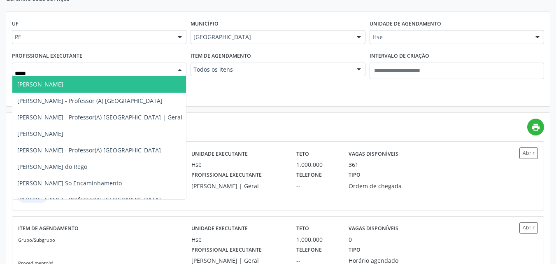
type input "******"
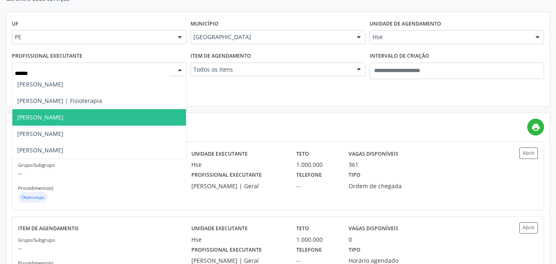
click at [147, 114] on span "[PERSON_NAME]" at bounding box center [99, 117] width 174 height 16
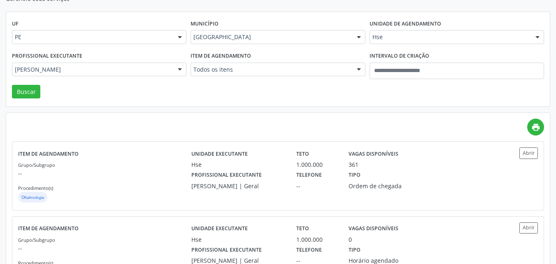
click at [40, 91] on div "UF PE PE Nenhum resultado encontrado para: " " Não há nenhuma opção para ser ex…" at bounding box center [278, 59] width 544 height 95
click at [27, 91] on button "Buscar" at bounding box center [26, 92] width 28 height 14
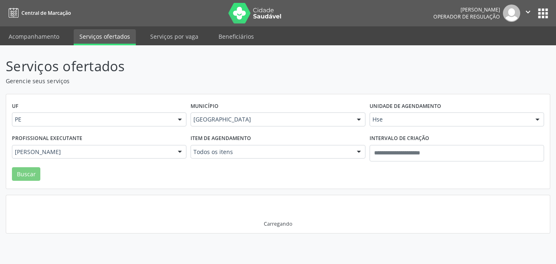
scroll to position [0, 0]
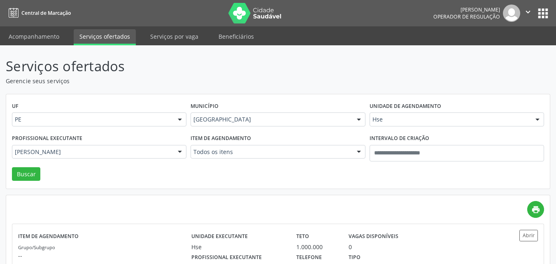
click at [273, 165] on div "Item de agendamento Todos os itens Todos os itens #0000 - Alergologia #0001 - A…" at bounding box center [278, 149] width 179 height 35
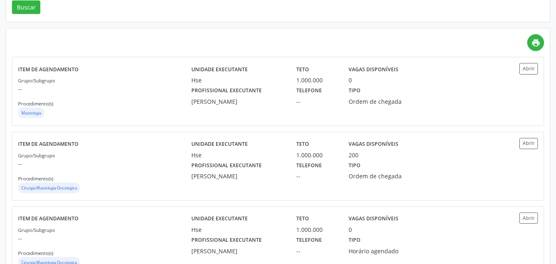
scroll to position [196, 0]
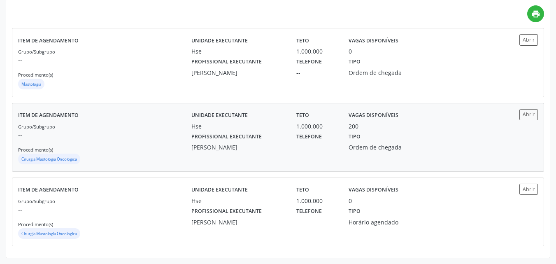
click at [362, 150] on div "Ordem de chegada" at bounding box center [382, 147] width 67 height 9
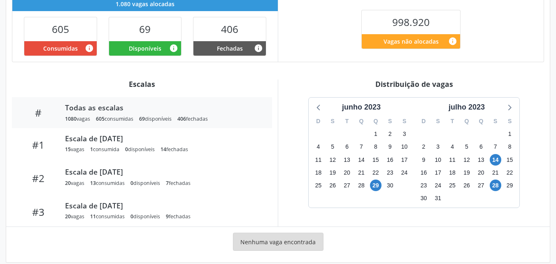
scroll to position [215, 0]
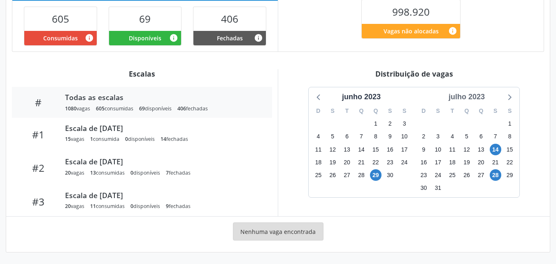
click at [468, 97] on div "julho 2023" at bounding box center [467, 96] width 43 height 11
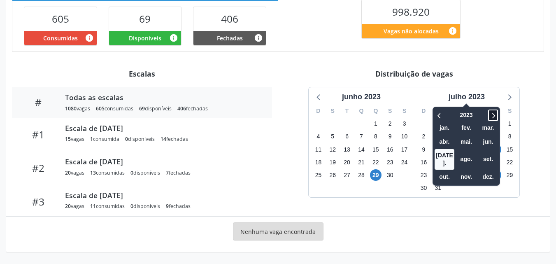
click at [498, 116] on icon at bounding box center [493, 115] width 8 height 10
click at [491, 155] on span "set." at bounding box center [489, 159] width 20 height 13
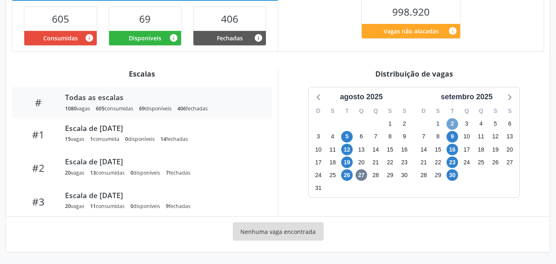
click at [456, 121] on span "2" at bounding box center [453, 124] width 12 height 12
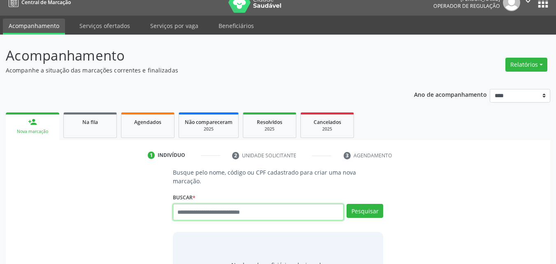
scroll to position [11, 0]
click at [228, 204] on input "text" at bounding box center [258, 212] width 171 height 16
type input "*******"
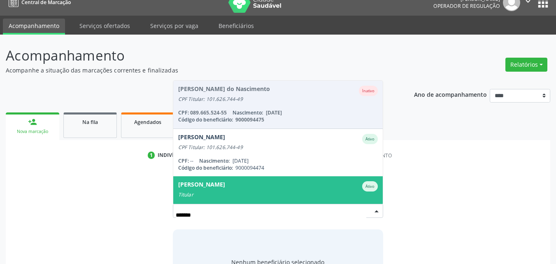
click at [326, 192] on div "Titular" at bounding box center [278, 195] width 200 height 7
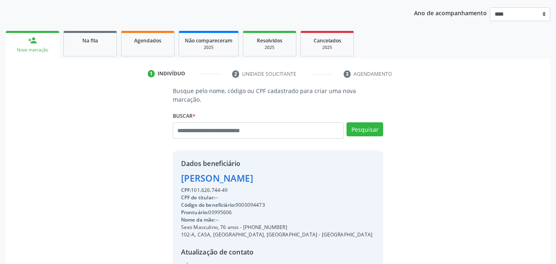
scroll to position [171, 0]
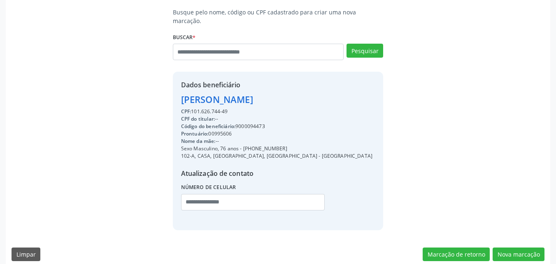
click at [255, 123] on div "Código do beneficiário: 9000094473" at bounding box center [277, 126] width 192 height 7
copy div "9000094473"
click at [210, 48] on input "text" at bounding box center [258, 52] width 171 height 16
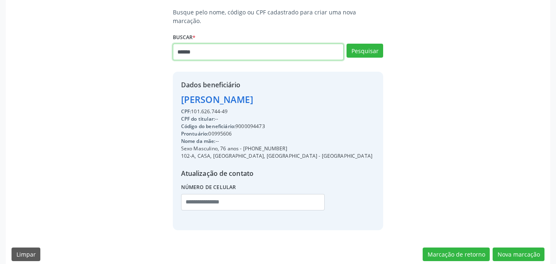
type input "******"
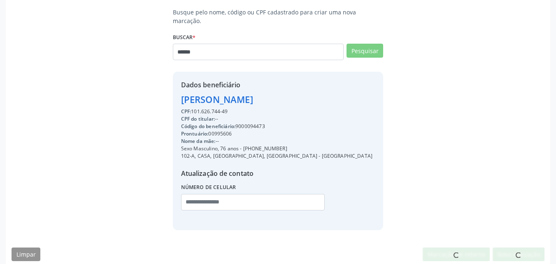
scroll to position [168, 0]
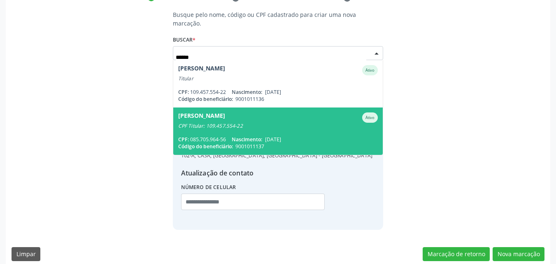
click at [225, 113] on div "Marcos Paulo de Vasconcelos Nascimento" at bounding box center [201, 117] width 47 height 10
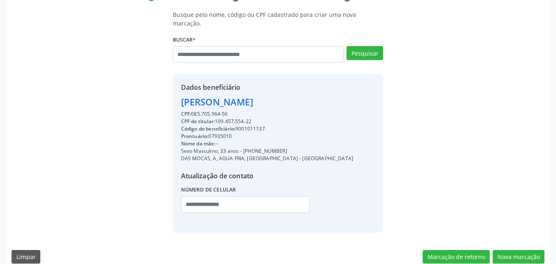
click at [253, 125] on div "Código do beneficiário: 9001011137" at bounding box center [267, 128] width 172 height 7
copy div "9001011137"
click at [542, 250] on button "Nova marcação" at bounding box center [519, 257] width 52 height 14
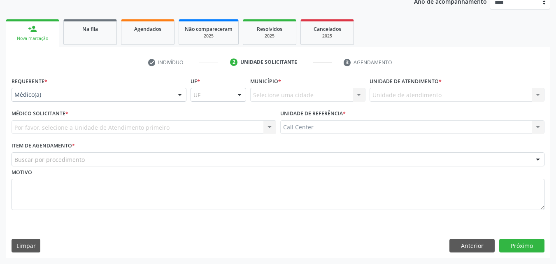
scroll to position [104, 0]
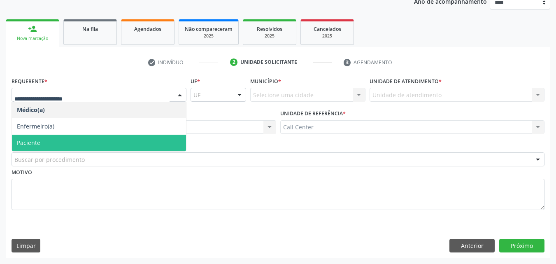
click at [129, 136] on span "Paciente" at bounding box center [99, 143] width 174 height 16
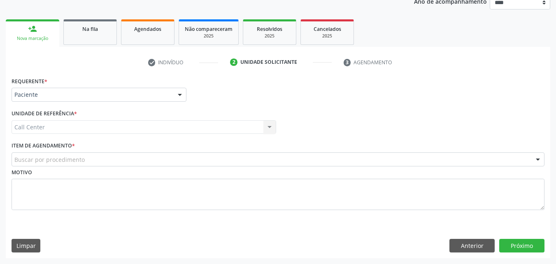
click at [131, 159] on div "Buscar por procedimento" at bounding box center [278, 159] width 533 height 14
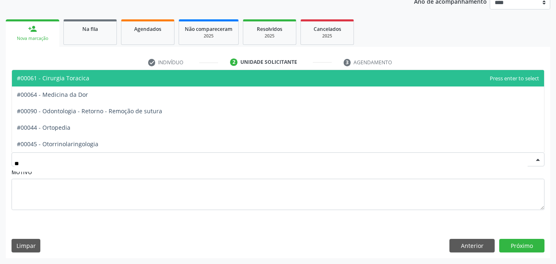
type input "***"
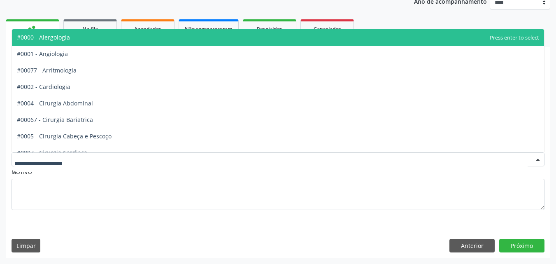
click at [167, 154] on div at bounding box center [278, 159] width 533 height 14
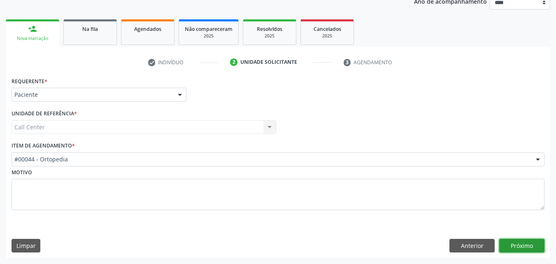
click at [522, 246] on button "Próximo" at bounding box center [522, 246] width 45 height 14
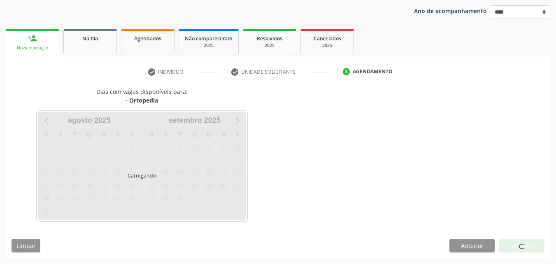
scroll to position [94, 0]
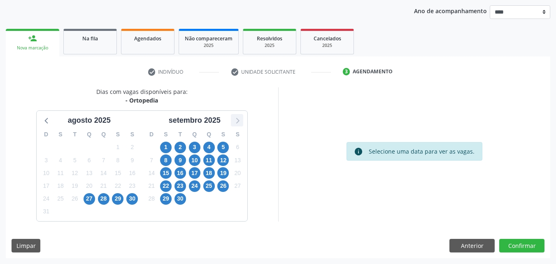
click at [241, 120] on icon at bounding box center [237, 120] width 11 height 11
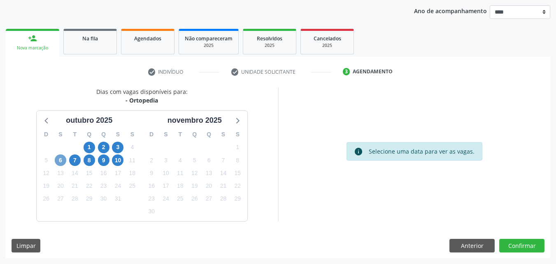
click at [62, 160] on span "6" at bounding box center [61, 160] width 12 height 12
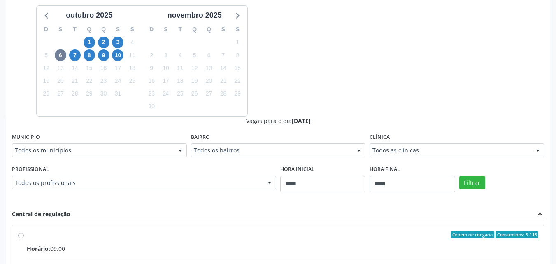
scroll to position [276, 0]
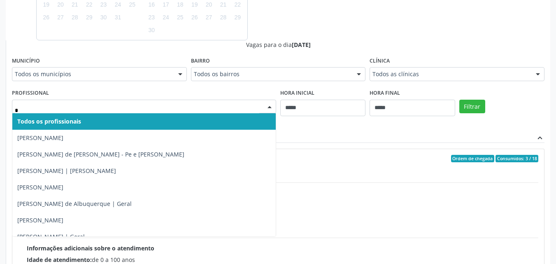
type input "**"
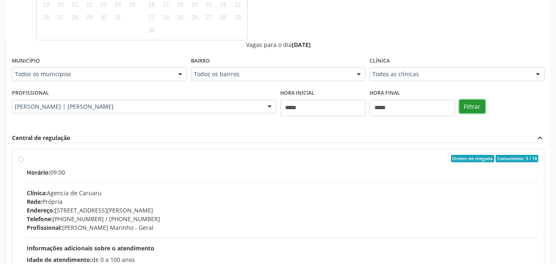
click at [466, 106] on button "Filtrar" at bounding box center [473, 107] width 26 height 14
click at [466, 168] on div "Horário: 09:00 Clínica: Agencia de Caruaru Rede: Própria Endereço: Rua João Col…" at bounding box center [283, 224] width 512 height 113
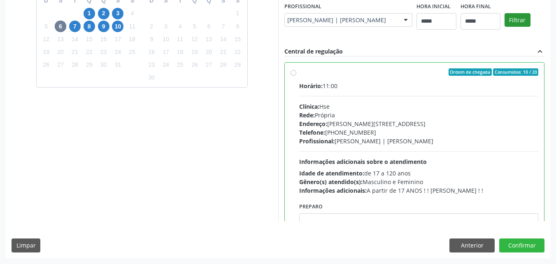
scroll to position [213, 0]
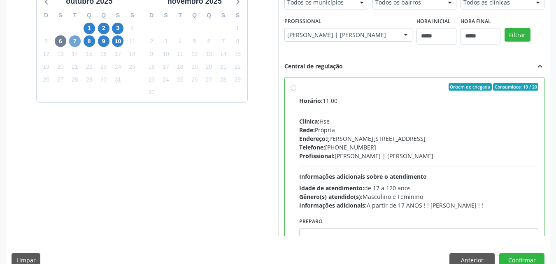
click at [75, 38] on span "7" at bounding box center [75, 41] width 12 height 12
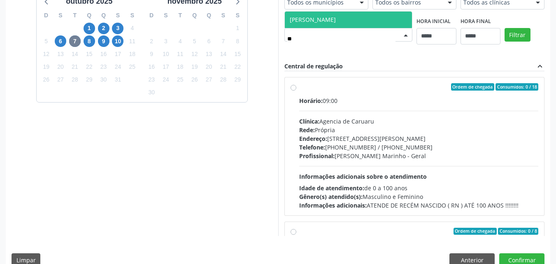
type input "***"
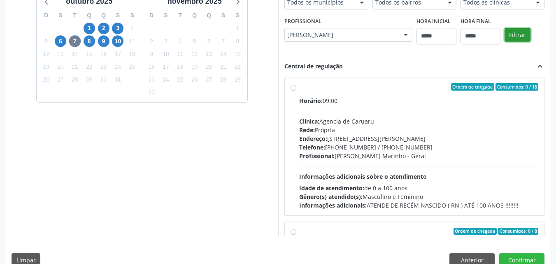
click at [505, 42] on button "Filtrar" at bounding box center [518, 35] width 26 height 14
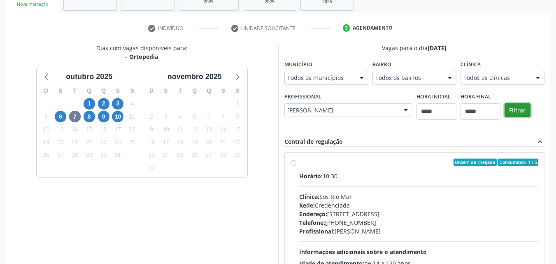
scroll to position [51, 0]
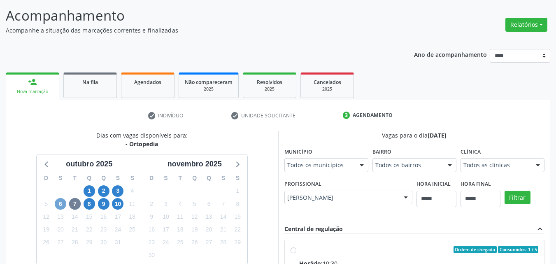
click at [59, 206] on span "6" at bounding box center [61, 204] width 12 height 12
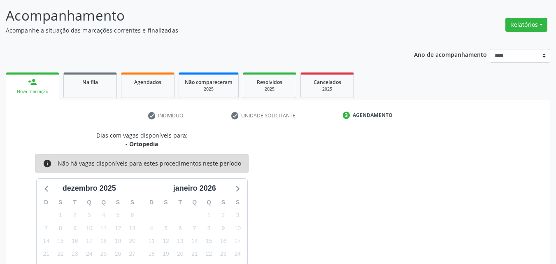
click at [56, 147] on div "Dias com vagas disponíveis para: - Ortopedia info Não há vagas disponíveis para…" at bounding box center [142, 210] width 273 height 158
click at [49, 189] on icon at bounding box center [47, 188] width 11 height 11
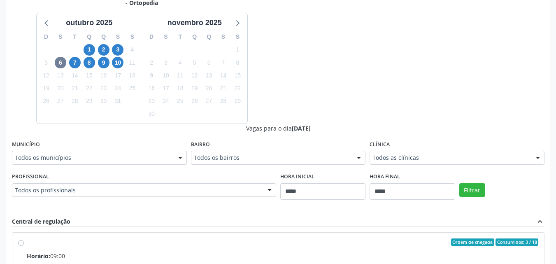
scroll to position [215, 0]
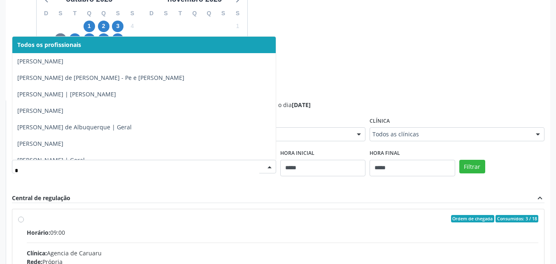
type input "**"
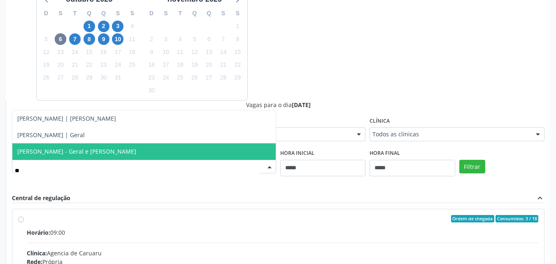
click at [205, 149] on span "Lauro Nogueira Lopes - Geral e Joelho" at bounding box center [144, 151] width 264 height 16
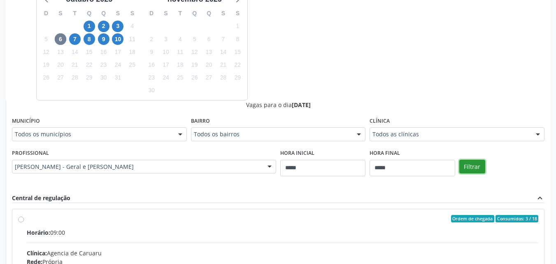
click at [470, 171] on button "Filtrar" at bounding box center [473, 167] width 26 height 14
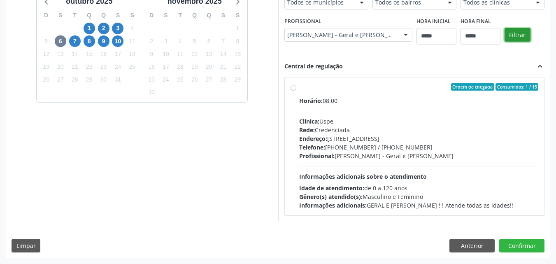
scroll to position [213, 0]
click at [90, 38] on span "8" at bounding box center [90, 41] width 12 height 12
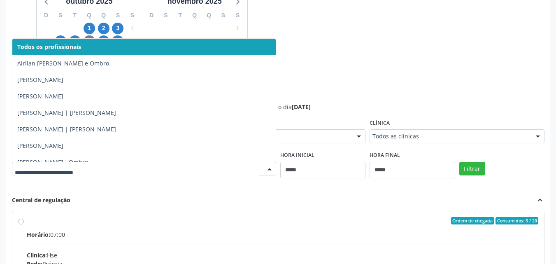
click at [265, 169] on div at bounding box center [270, 169] width 12 height 14
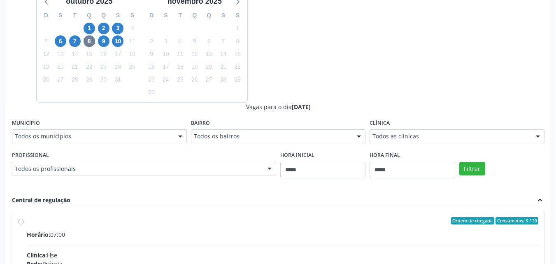
click at [265, 169] on div at bounding box center [270, 169] width 12 height 14
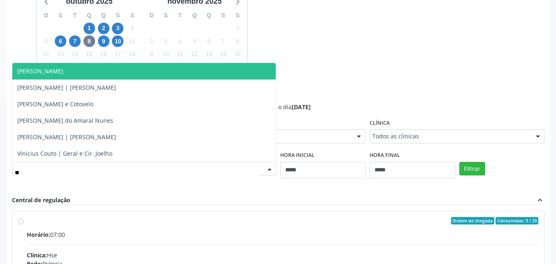
type input "***"
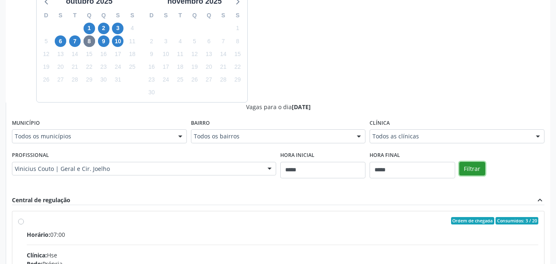
click at [466, 168] on button "Filtrar" at bounding box center [473, 169] width 26 height 14
click at [337, 66] on div "Dias com vagas disponíveis para: - Ortopedia outubro 2025 D S T Q Q S S 28 29 3…" at bounding box center [278, 161] width 545 height 387
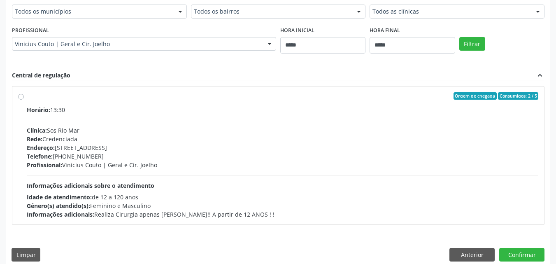
scroll to position [347, 0]
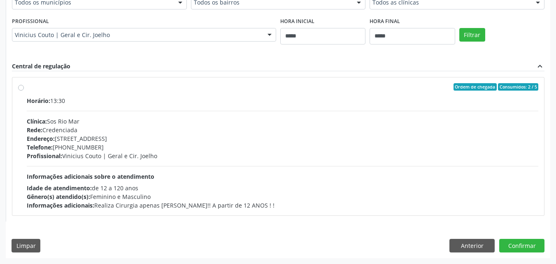
click at [337, 66] on div "Central de regulação expand_less" at bounding box center [278, 66] width 533 height 9
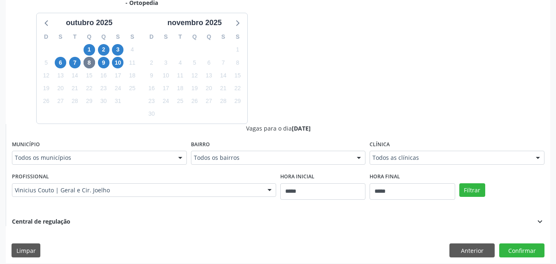
scroll to position [94, 0]
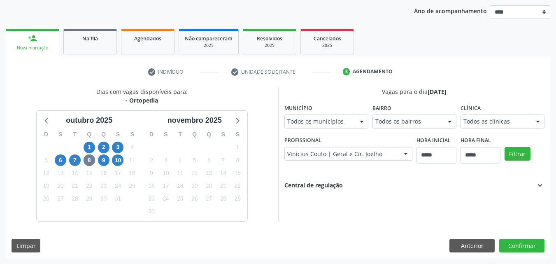
click at [381, 181] on div "Central de regulação expand_more" at bounding box center [415, 185] width 261 height 9
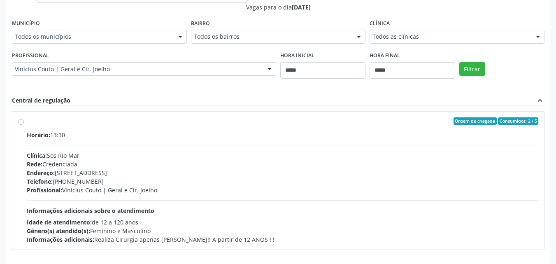
scroll to position [340, 0]
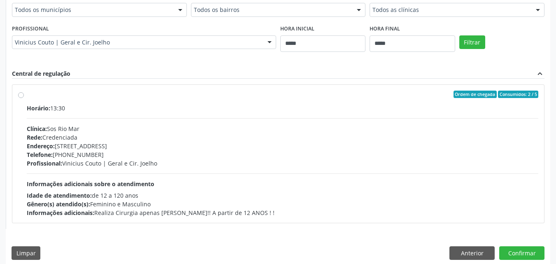
click at [288, 109] on div "Horário: 13:30" at bounding box center [283, 108] width 512 height 9
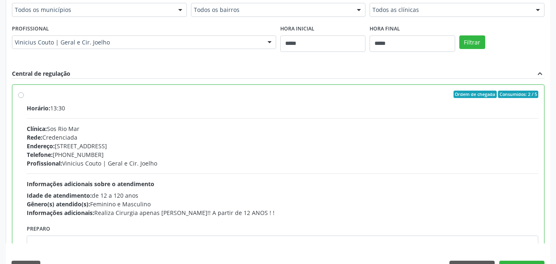
click at [521, 57] on div "Filtrar" at bounding box center [502, 42] width 89 height 38
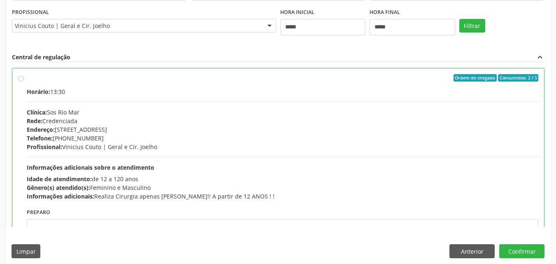
scroll to position [362, 0]
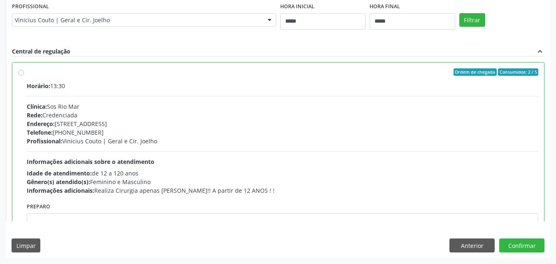
click at [529, 238] on div "Dias com vagas disponíveis para: - Ortopedia outubro 2025 D S T Q Q S S 28 29 3…" at bounding box center [278, 39] width 545 height 438
click at [530, 247] on button "Confirmar" at bounding box center [522, 245] width 45 height 14
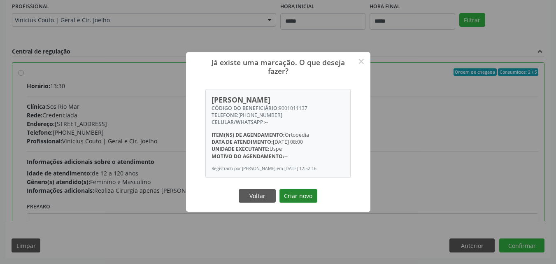
click at [293, 201] on button "Criar novo" at bounding box center [299, 196] width 38 height 14
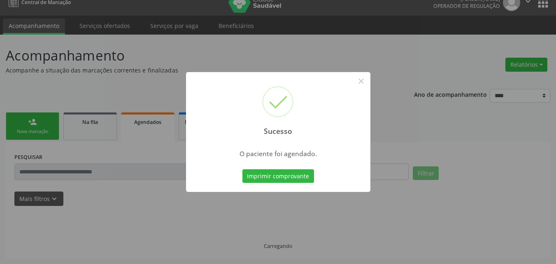
scroll to position [11, 0]
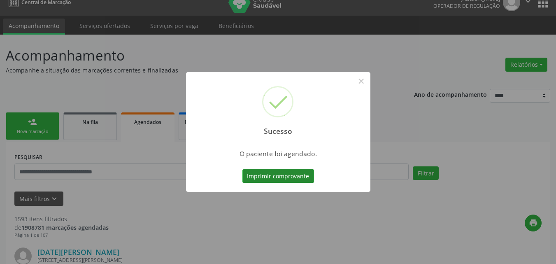
click at [272, 180] on button "Imprimir comprovante" at bounding box center [279, 176] width 72 height 14
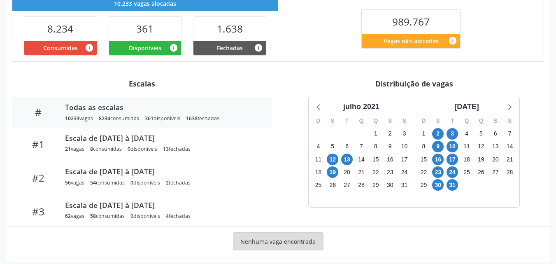
scroll to position [215, 0]
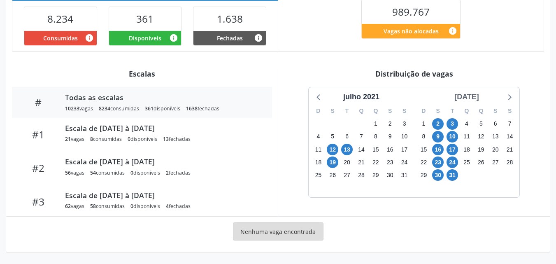
click at [475, 97] on div "[DATE]" at bounding box center [466, 96] width 31 height 11
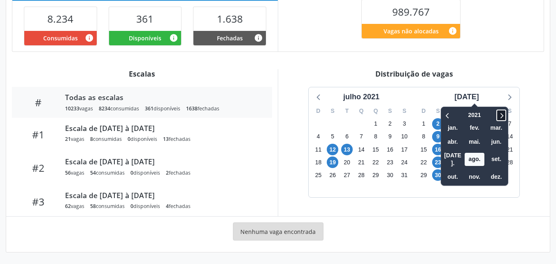
click at [498, 113] on icon at bounding box center [502, 115] width 8 height 10
click at [498, 112] on icon at bounding box center [502, 115] width 8 height 10
click at [488, 157] on span "set." at bounding box center [497, 159] width 20 height 13
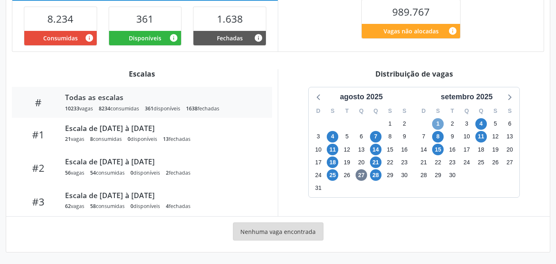
click at [437, 128] on span "1" at bounding box center [438, 124] width 12 height 12
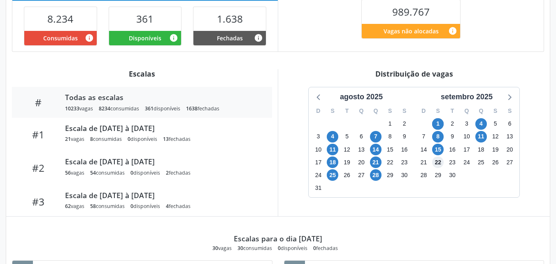
click at [440, 157] on span "22" at bounding box center [438, 163] width 12 height 12
click at [440, 153] on span "15" at bounding box center [438, 150] width 12 height 12
click at [483, 135] on span "11" at bounding box center [482, 137] width 12 height 12
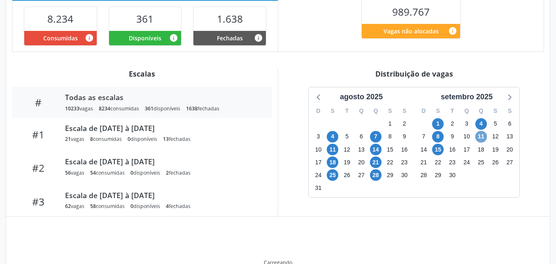
click at [483, 135] on span "11" at bounding box center [482, 137] width 12 height 12
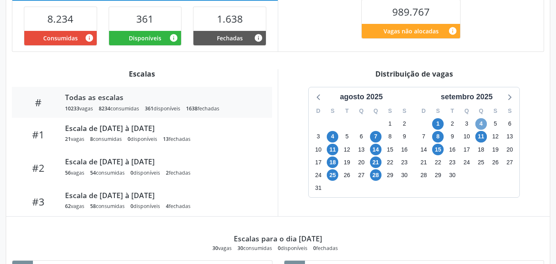
click at [480, 118] on span "4" at bounding box center [482, 124] width 12 height 12
click at [506, 99] on icon at bounding box center [509, 96] width 11 height 11
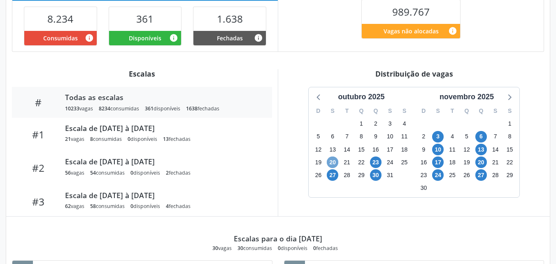
click at [334, 161] on span "20" at bounding box center [333, 163] width 12 height 12
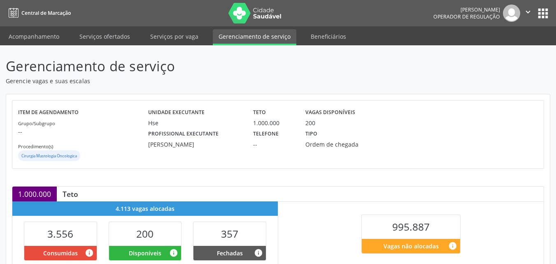
click at [445, 100] on div "Item de agendamento Grupo/Subgrupo -- Procedimento(s) Cirurgia Mastologia Oncol…" at bounding box center [278, 134] width 532 height 68
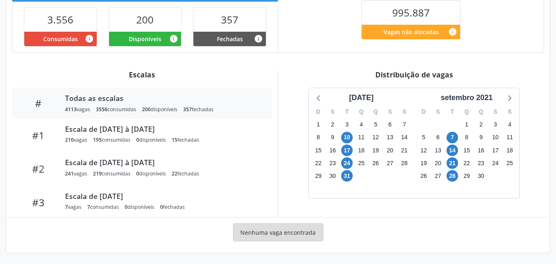
click at [445, 100] on div "setembro 2021" at bounding box center [467, 97] width 58 height 11
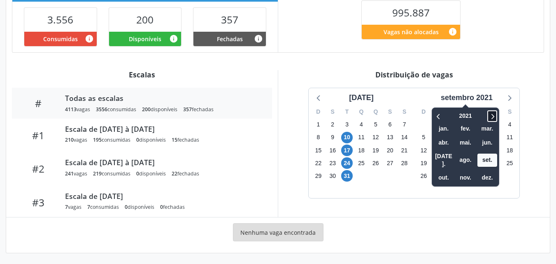
click at [497, 115] on icon at bounding box center [492, 116] width 8 height 10
click at [493, 154] on span "set." at bounding box center [488, 160] width 20 height 13
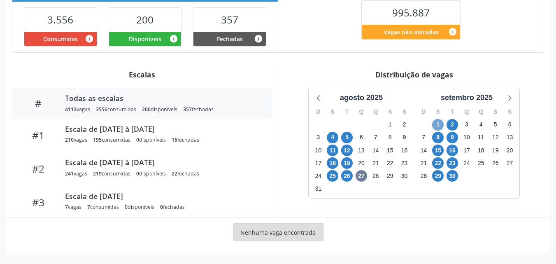
click at [435, 121] on span "1" at bounding box center [438, 125] width 12 height 12
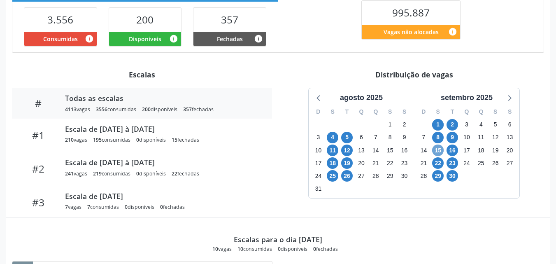
click at [437, 145] on span "15" at bounding box center [438, 151] width 12 height 12
click at [456, 149] on span "16" at bounding box center [453, 151] width 12 height 12
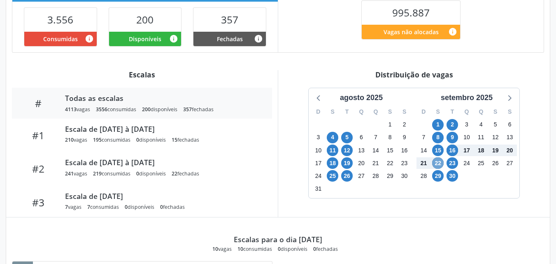
click at [440, 161] on span "22" at bounding box center [438, 163] width 12 height 12
